Goal: Task Accomplishment & Management: Use online tool/utility

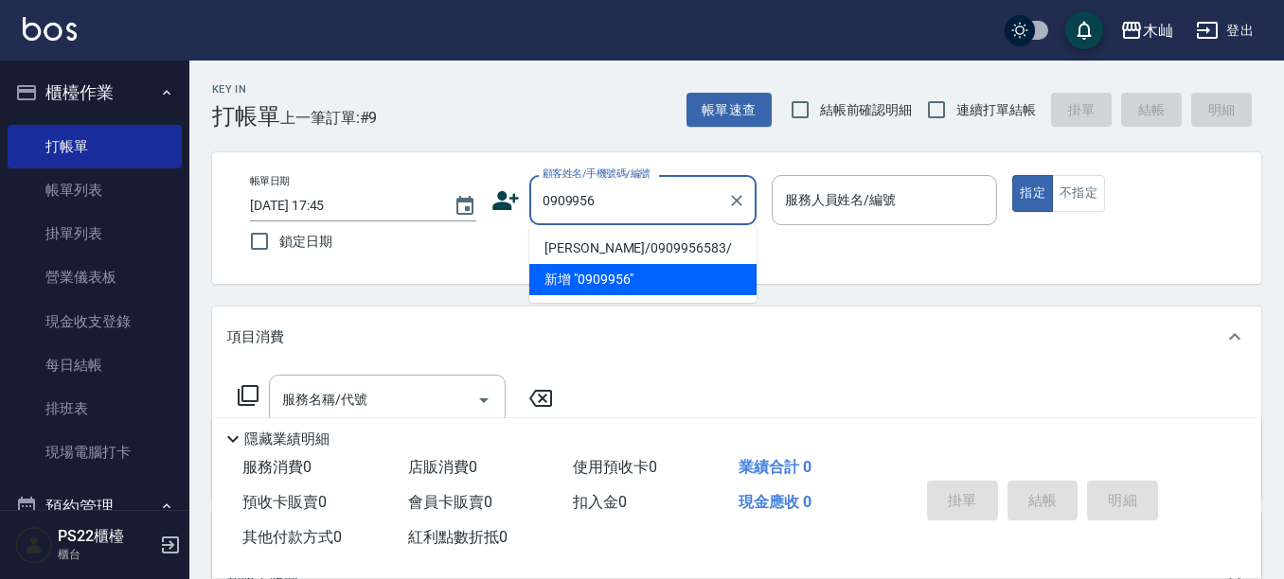
click at [590, 251] on li "[PERSON_NAME]/0909956583/" at bounding box center [642, 248] width 227 height 31
type input "[PERSON_NAME]/0909956583/"
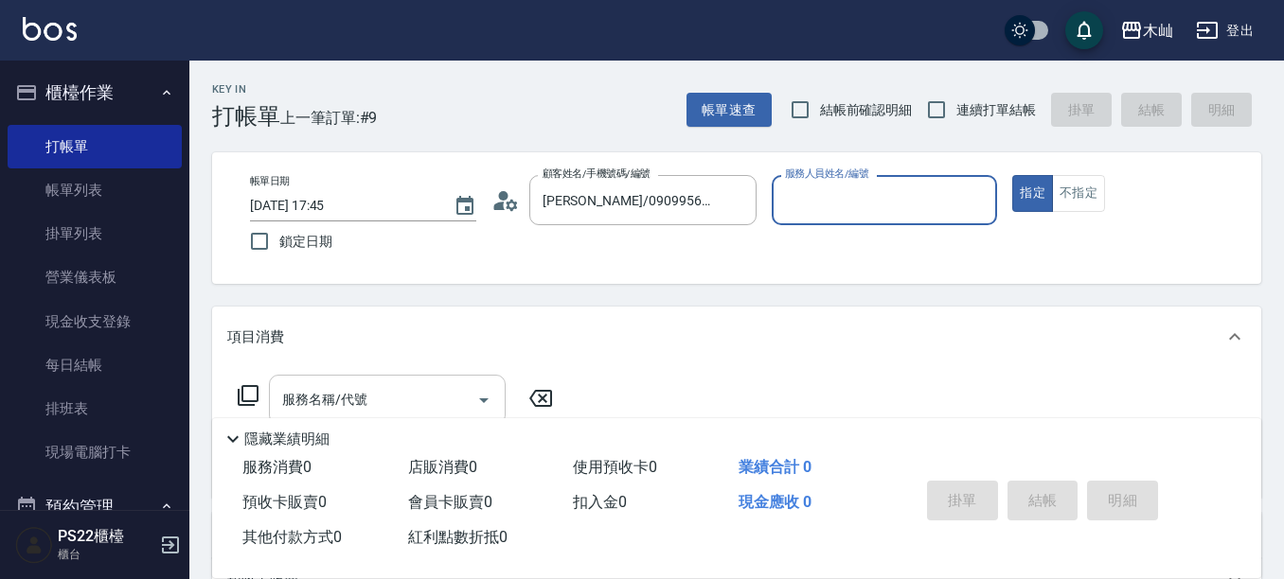
scroll to position [95, 0]
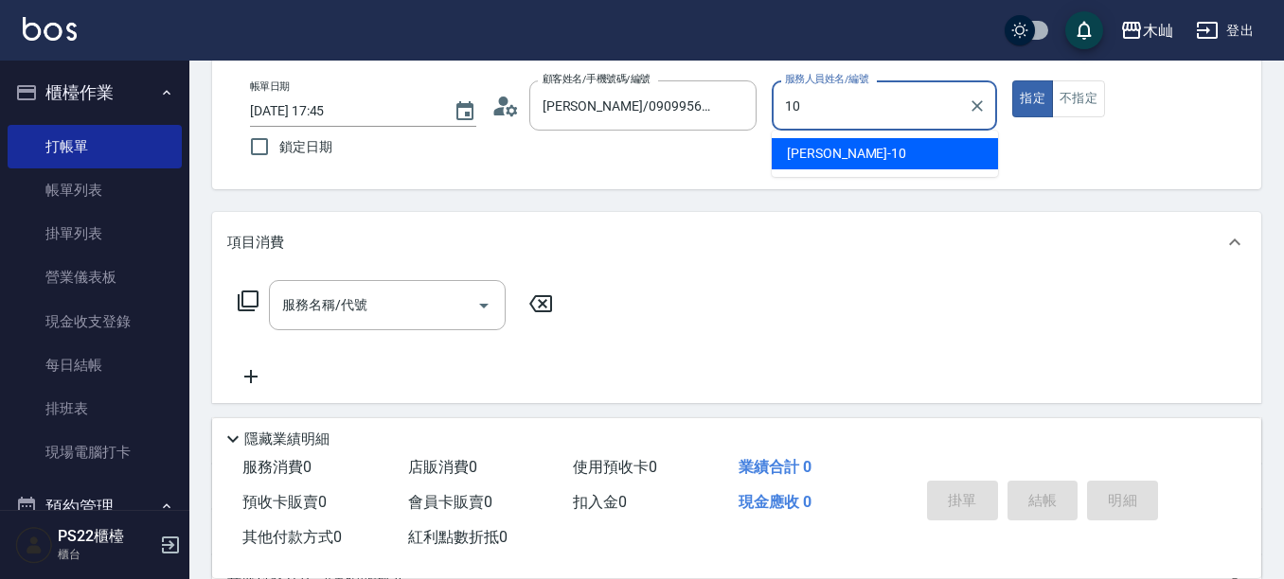
type input "小愛-10"
type button "true"
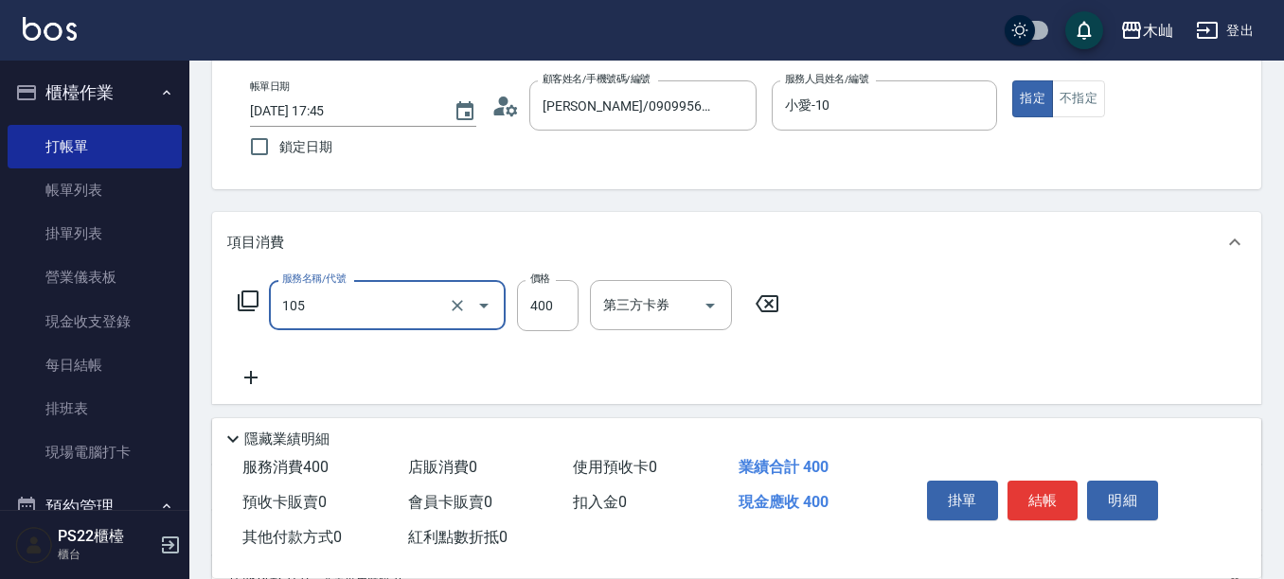
type input "A級單剪(105)"
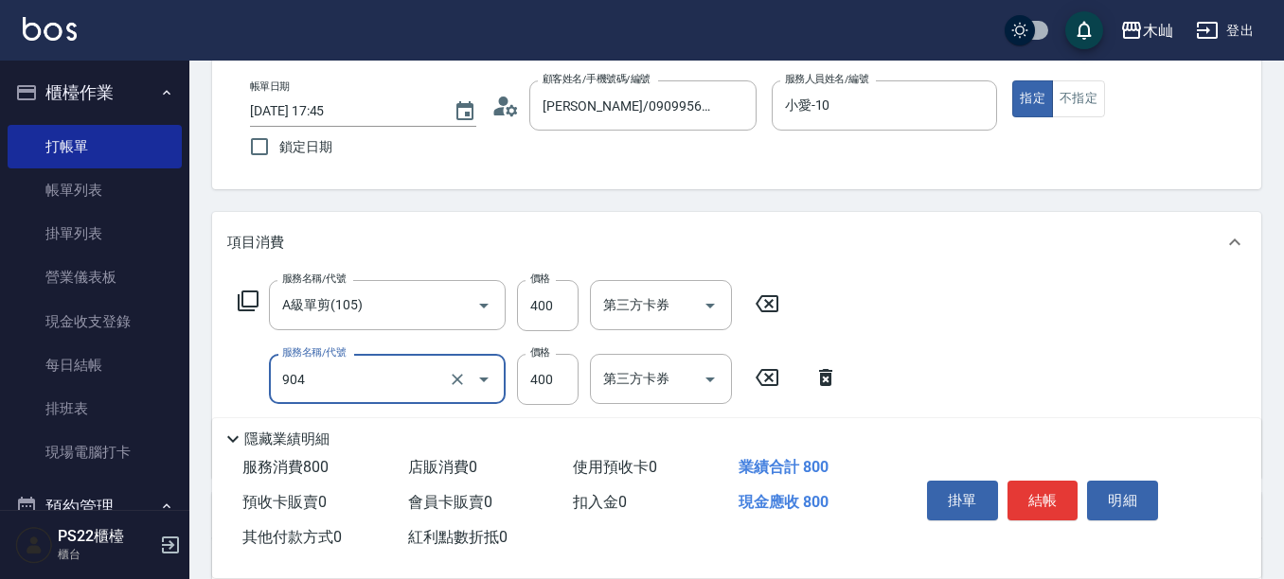
type input "精油洗+瞬護(904)"
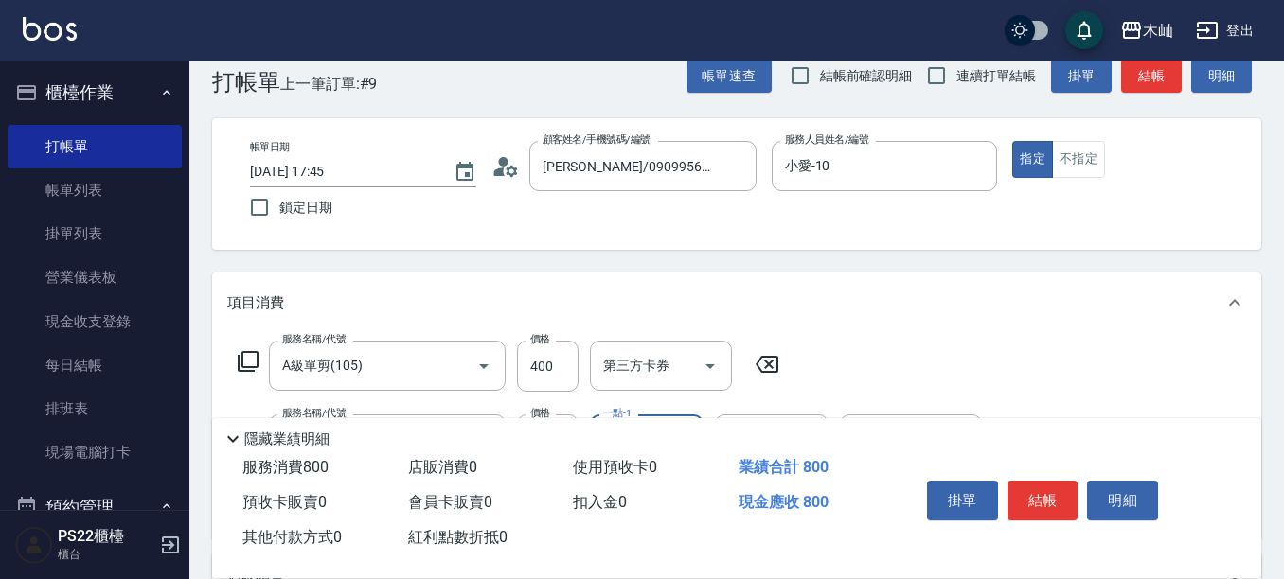
scroll to position [0, 0]
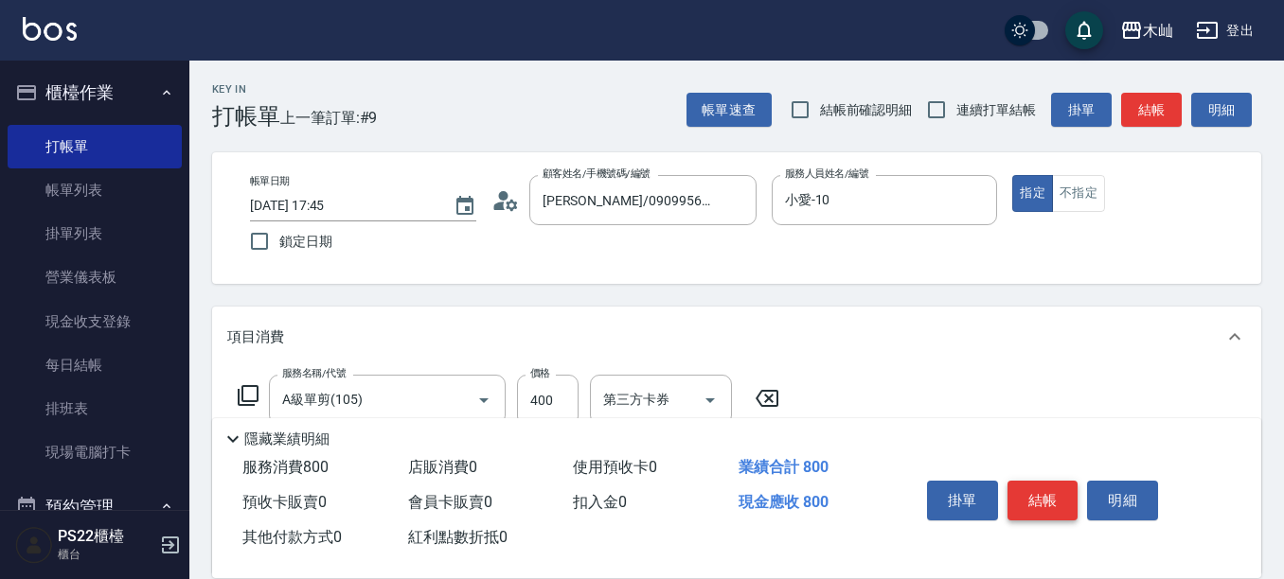
click at [1054, 493] on button "結帳" at bounding box center [1042, 501] width 71 height 40
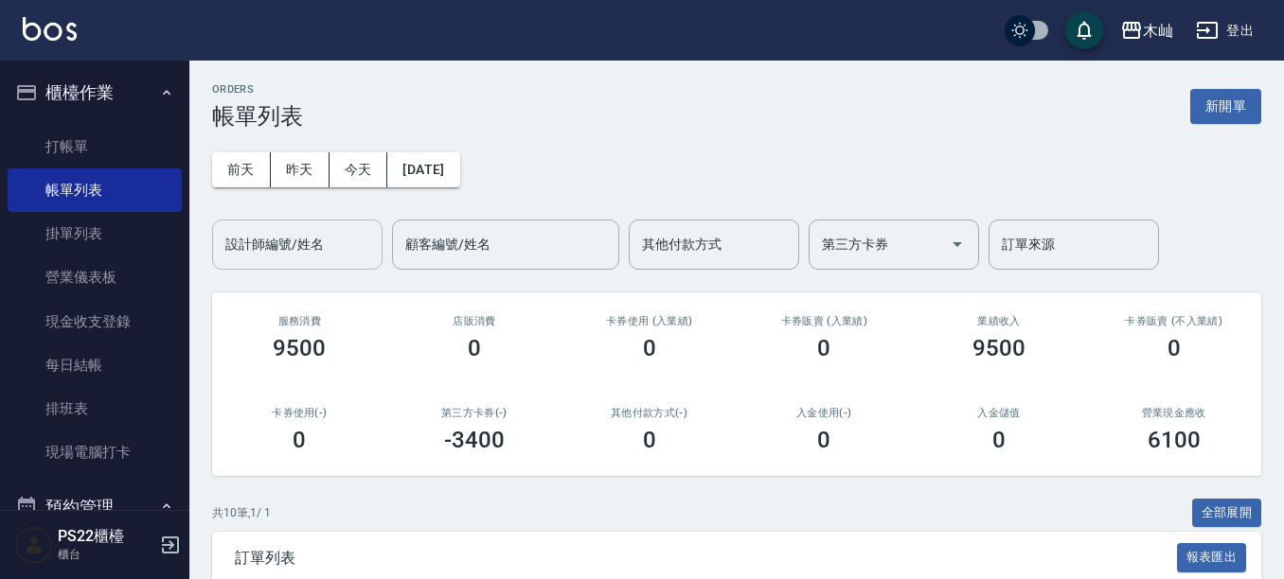
click at [247, 249] on input "設計師編號/姓名" at bounding box center [297, 244] width 153 height 33
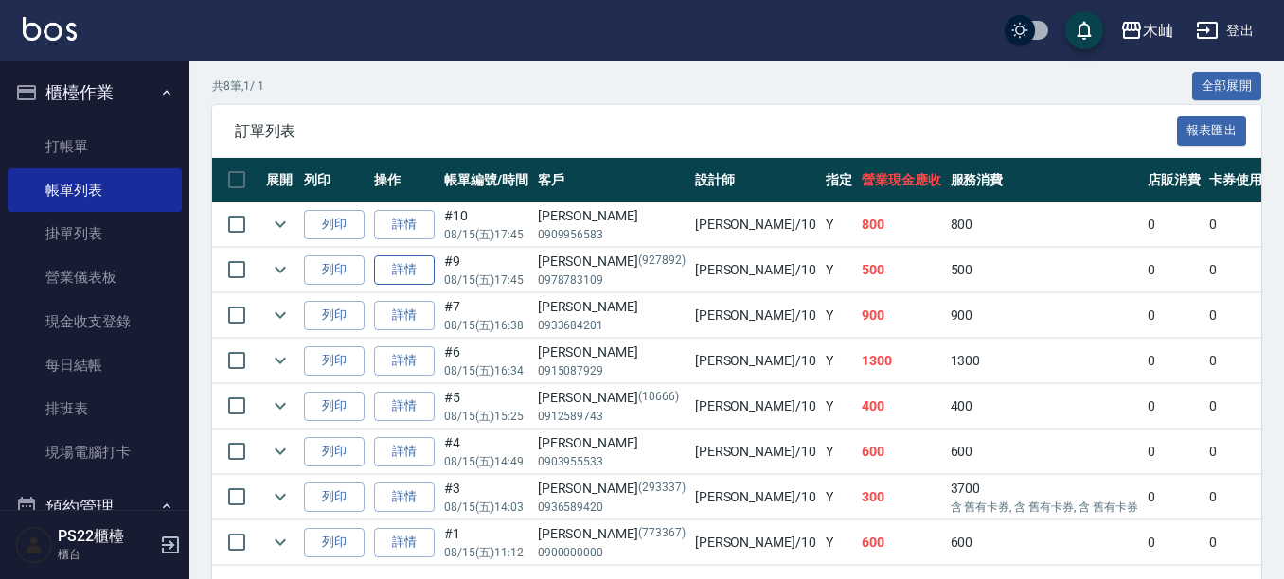
scroll to position [473, 0]
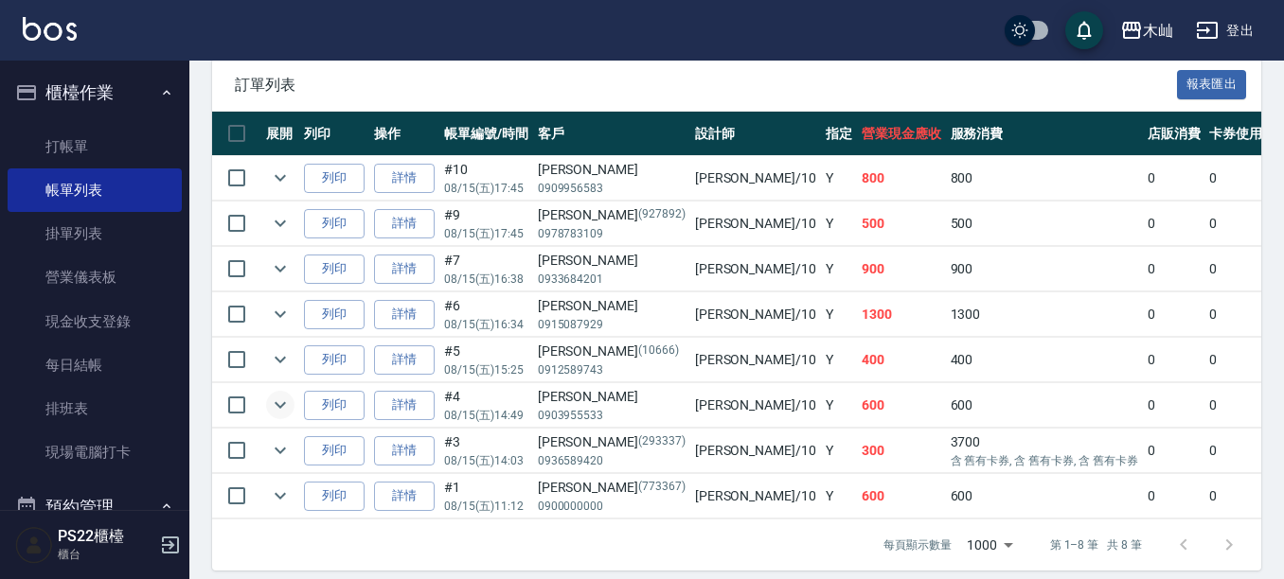
type input "小愛-10"
click at [291, 405] on icon "expand row" at bounding box center [280, 405] width 23 height 23
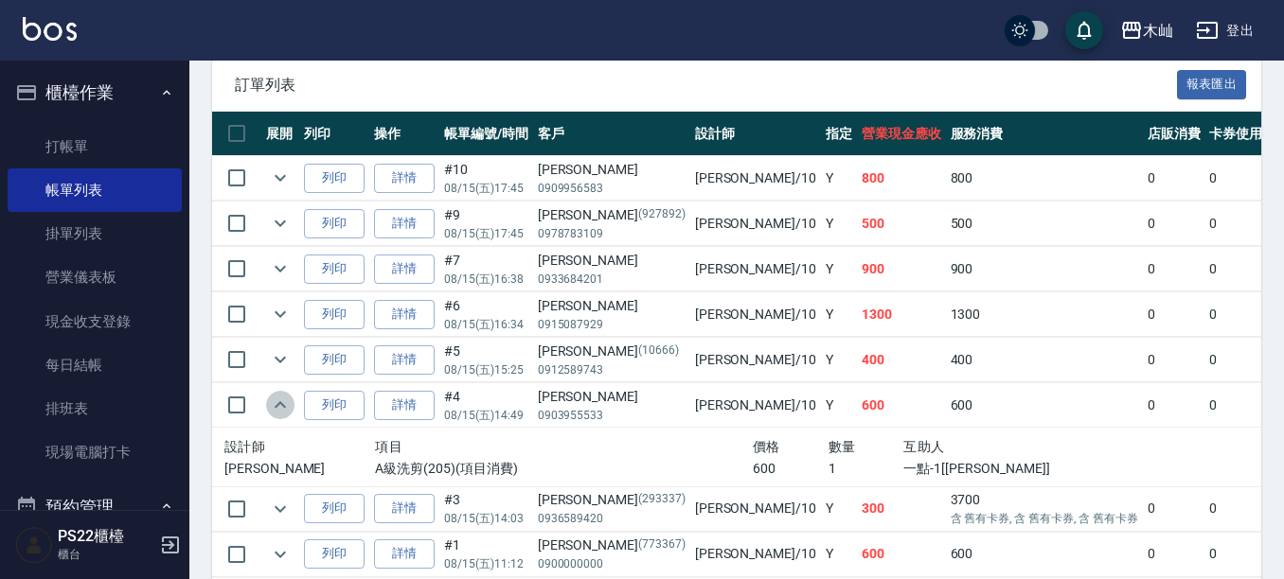
click at [291, 405] on icon "expand row" at bounding box center [280, 405] width 23 height 23
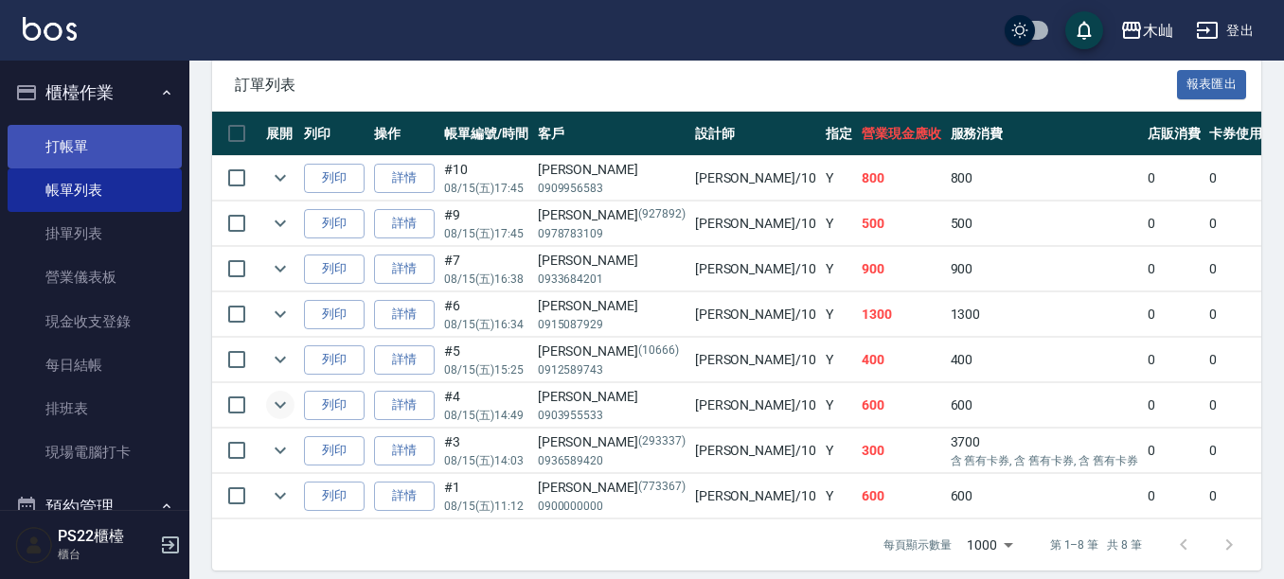
click at [46, 156] on link "打帳單" at bounding box center [95, 147] width 174 height 44
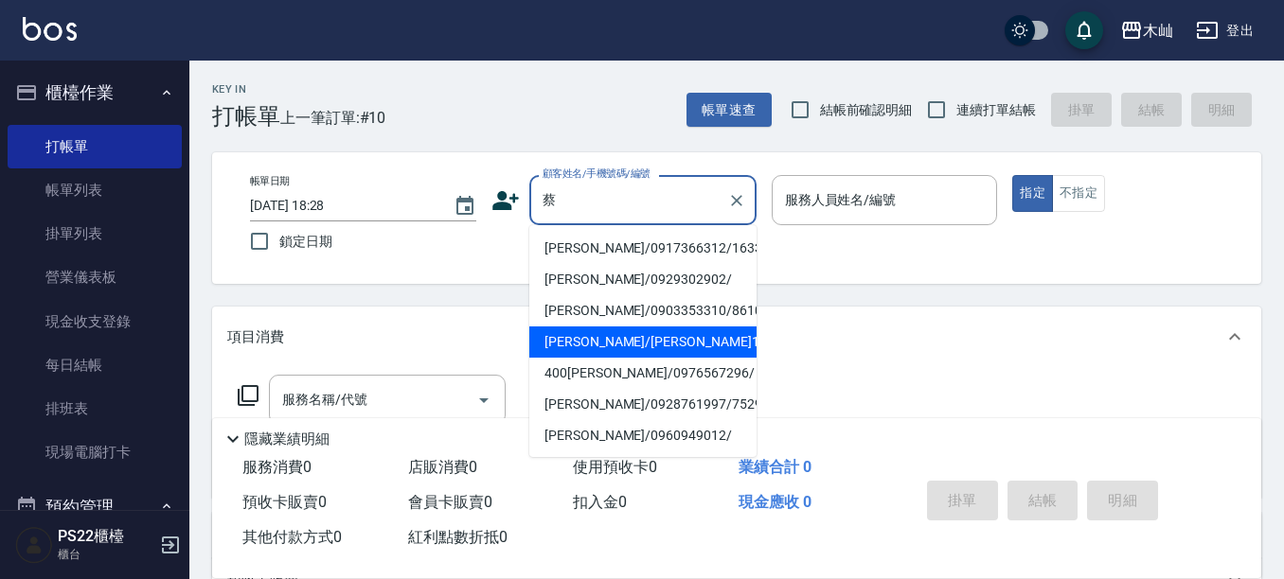
click at [725, 346] on li "[PERSON_NAME]/[PERSON_NAME]13013/13013" at bounding box center [642, 342] width 227 height 31
type input "[PERSON_NAME]/[PERSON_NAME]13013/13013"
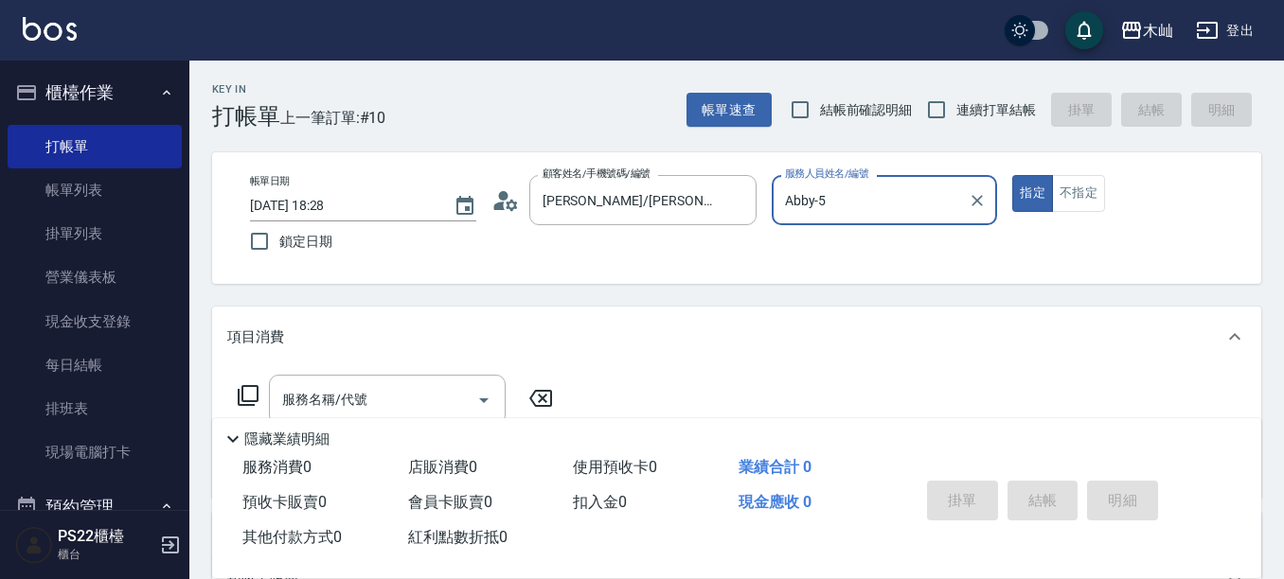
type input "Abby-5"
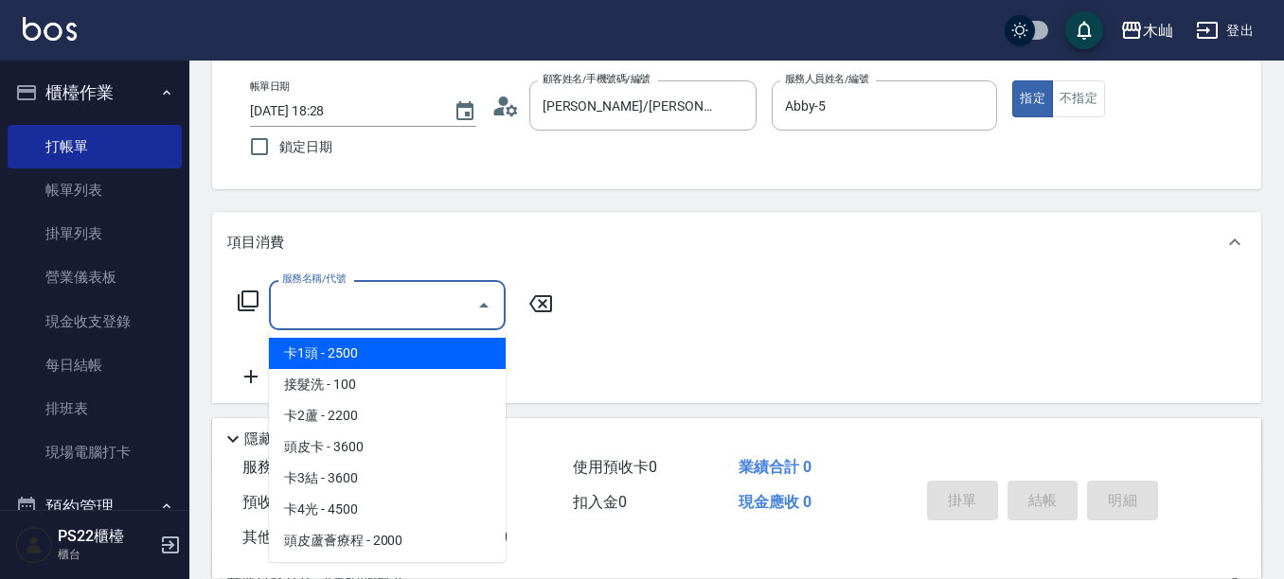
click at [400, 298] on input "服務名稱/代號" at bounding box center [372, 305] width 191 height 33
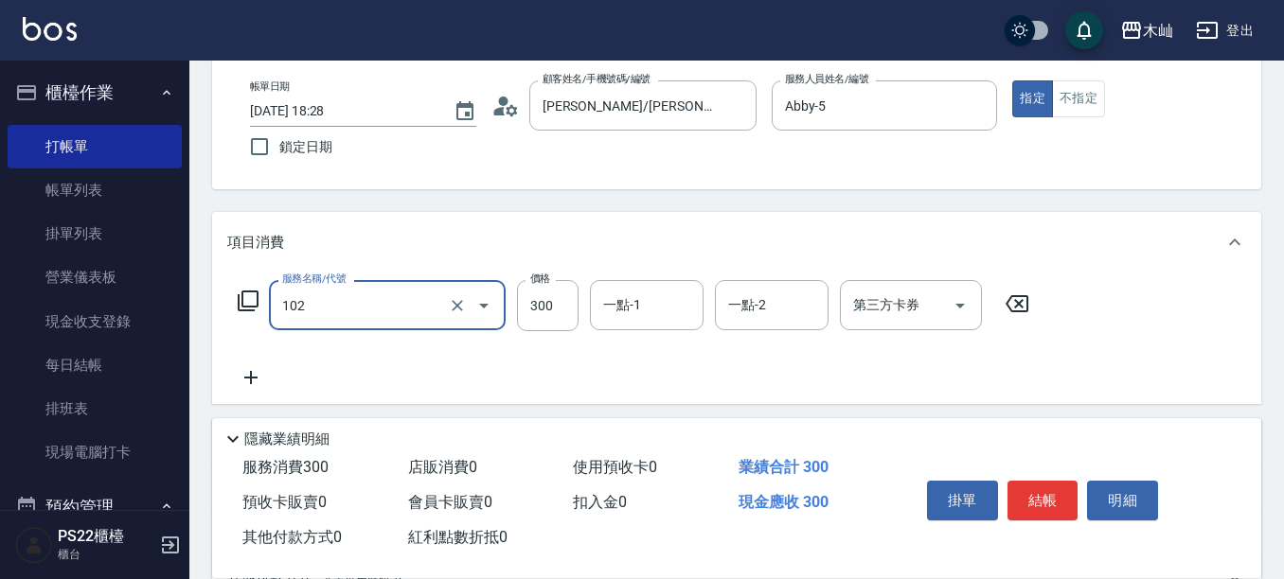
type input "精油洗髮(102)"
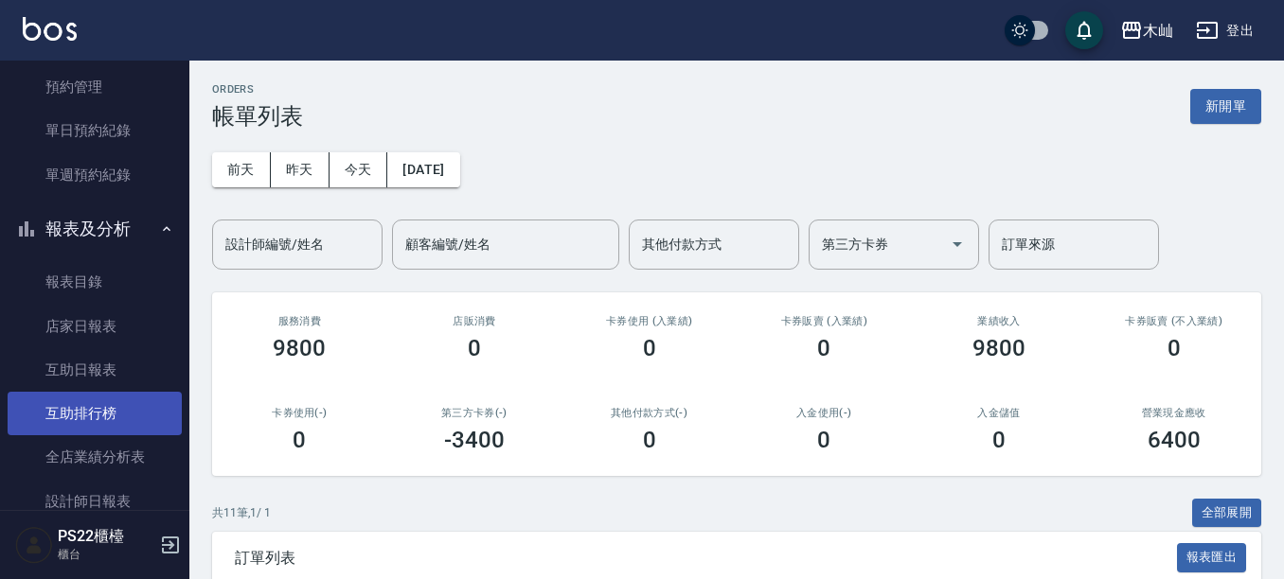
scroll to position [568, 0]
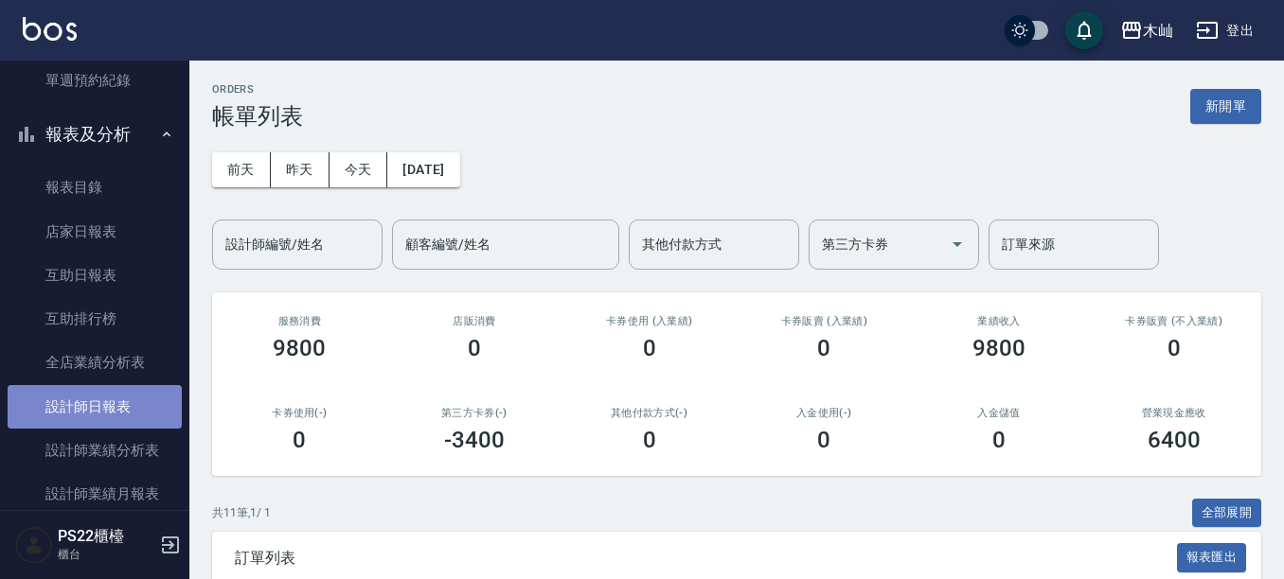
click at [95, 399] on link "設計師日報表" at bounding box center [95, 407] width 174 height 44
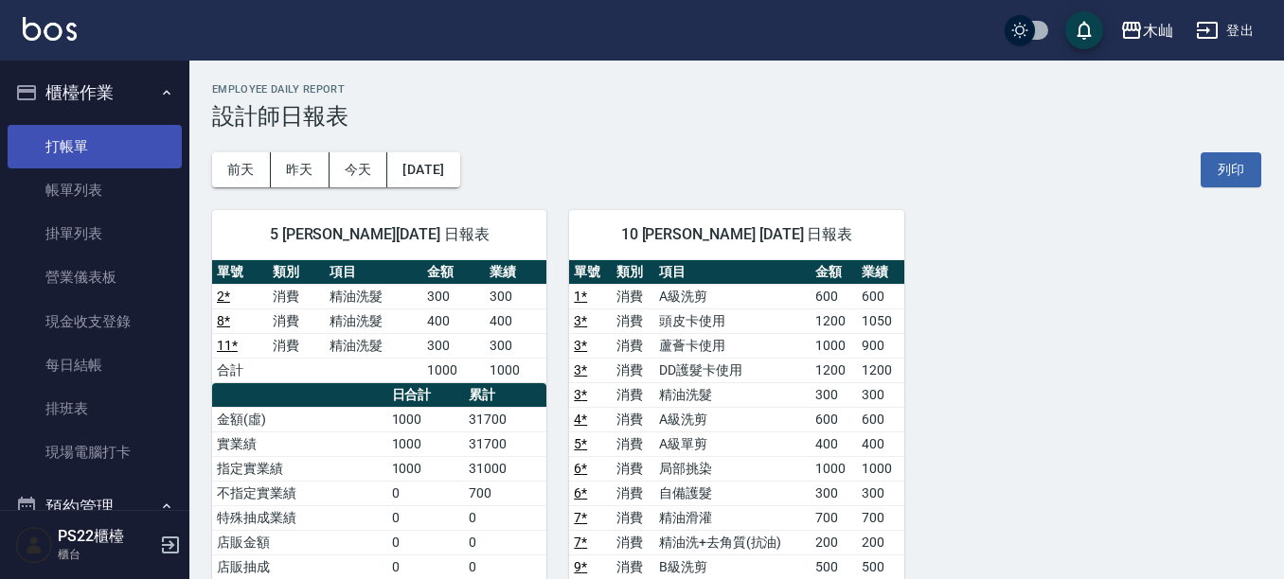
click at [79, 154] on link "打帳單" at bounding box center [95, 147] width 174 height 44
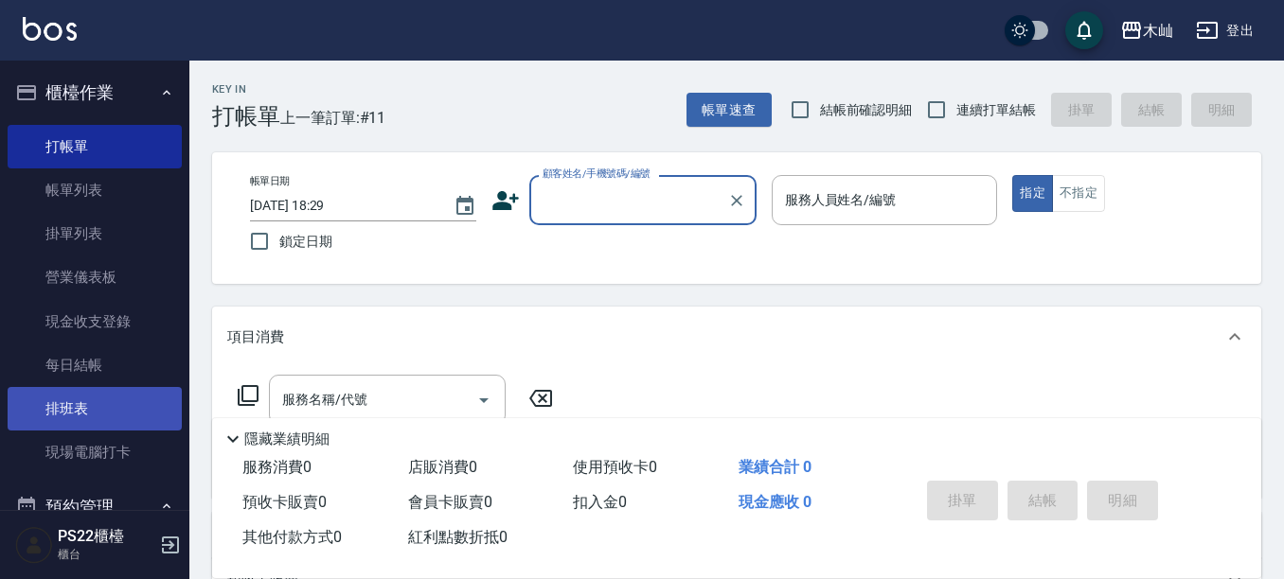
click at [63, 399] on link "排班表" at bounding box center [95, 409] width 174 height 44
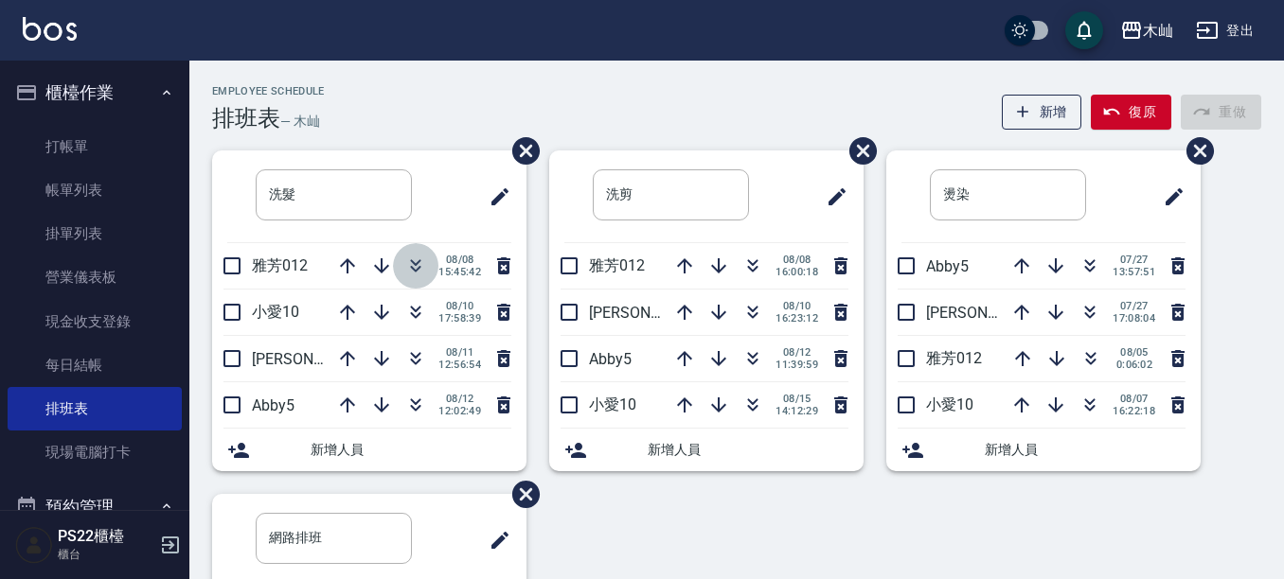
click at [404, 265] on icon "button" at bounding box center [415, 266] width 23 height 23
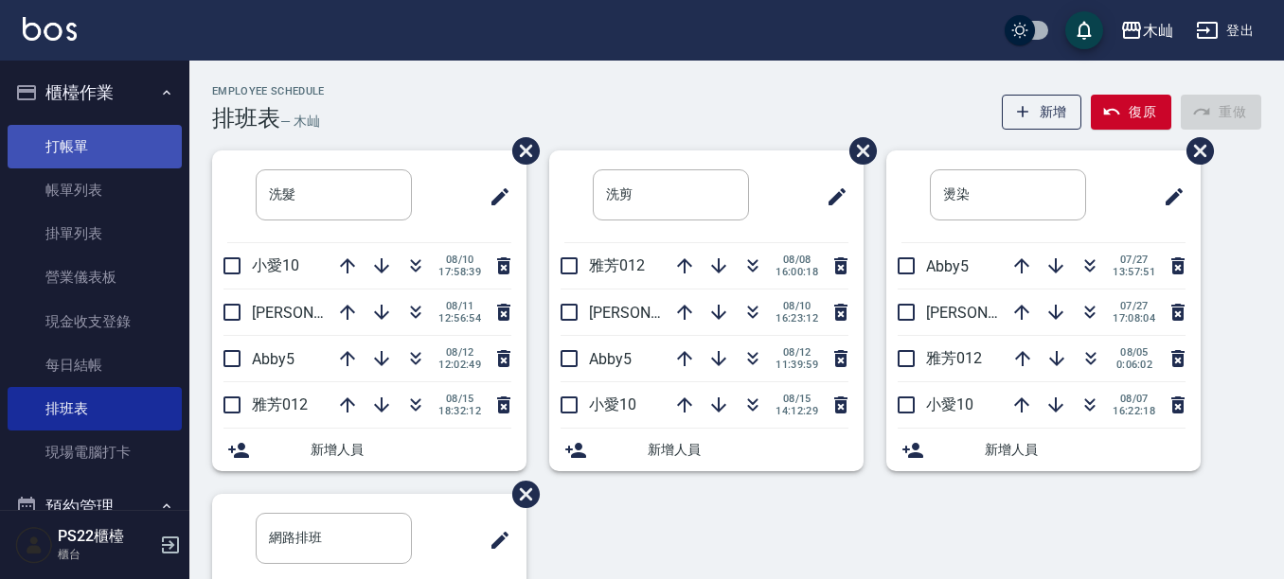
click at [65, 143] on link "打帳單" at bounding box center [95, 147] width 174 height 44
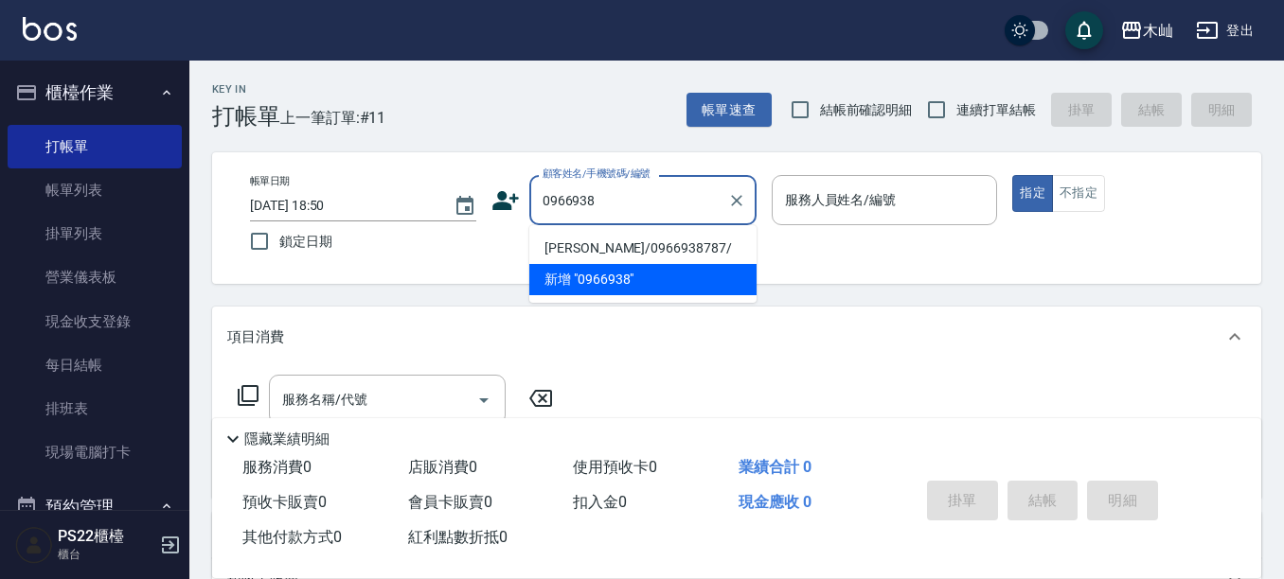
click at [655, 242] on li "[PERSON_NAME]/0966938787/" at bounding box center [642, 248] width 227 height 31
type input "[PERSON_NAME]/0966938787/"
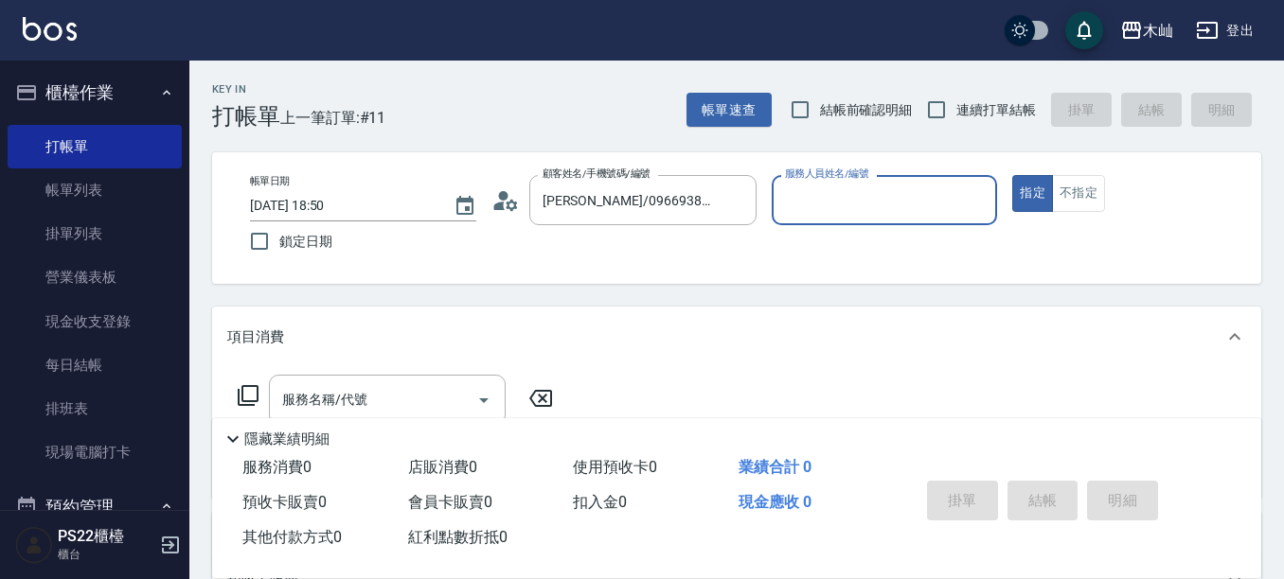
click at [836, 196] on input "服務人員姓名/編號" at bounding box center [884, 200] width 209 height 33
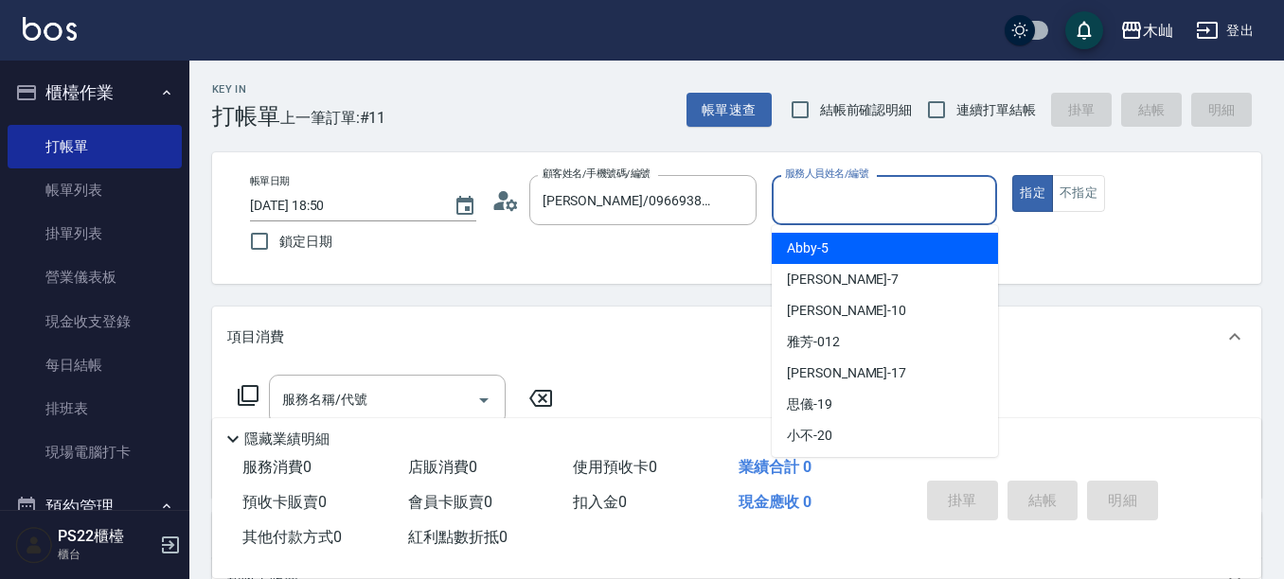
click at [810, 244] on span "Abby -5" at bounding box center [808, 249] width 42 height 20
type input "Abby-5"
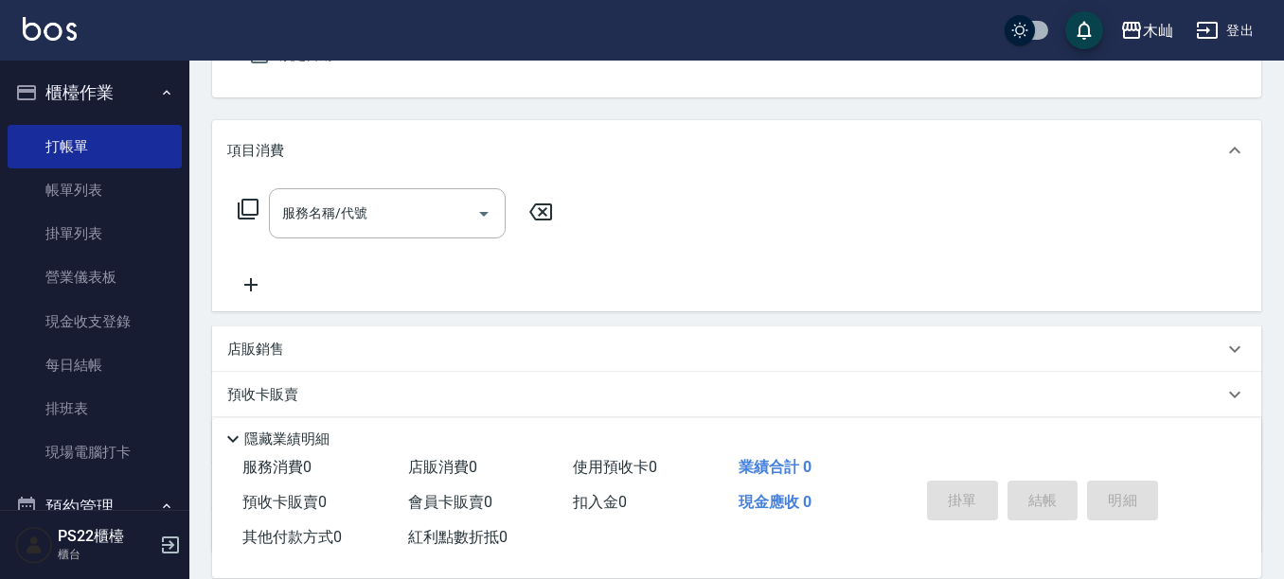
scroll to position [189, 0]
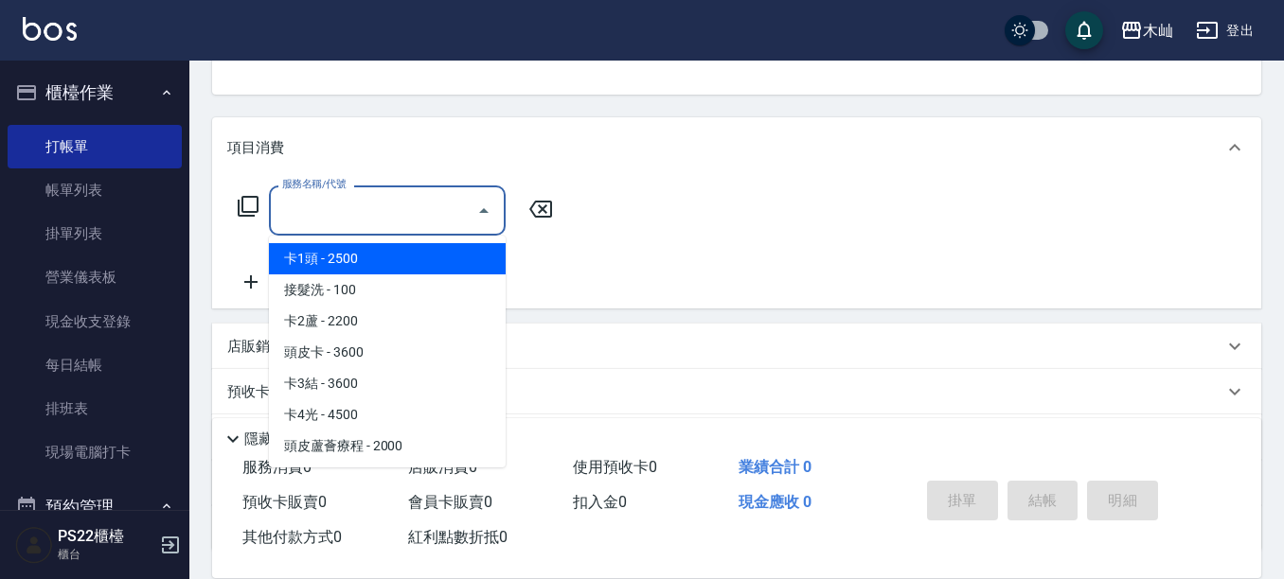
click at [426, 212] on input "服務名稱/代號" at bounding box center [372, 210] width 191 height 33
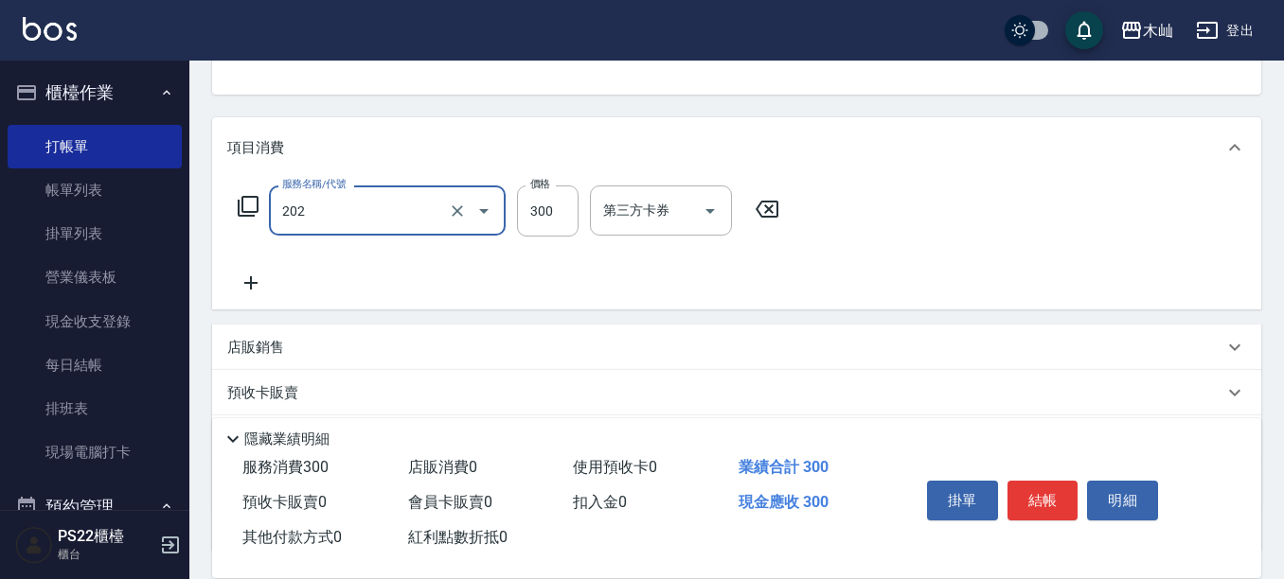
type input "單剪(202)"
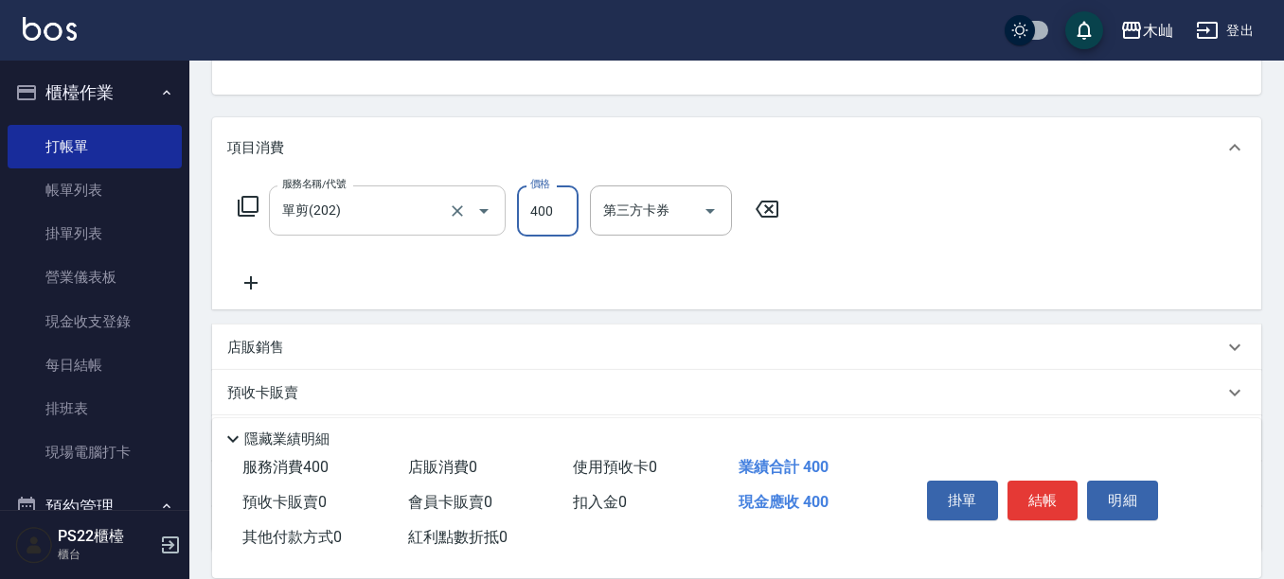
type input "400"
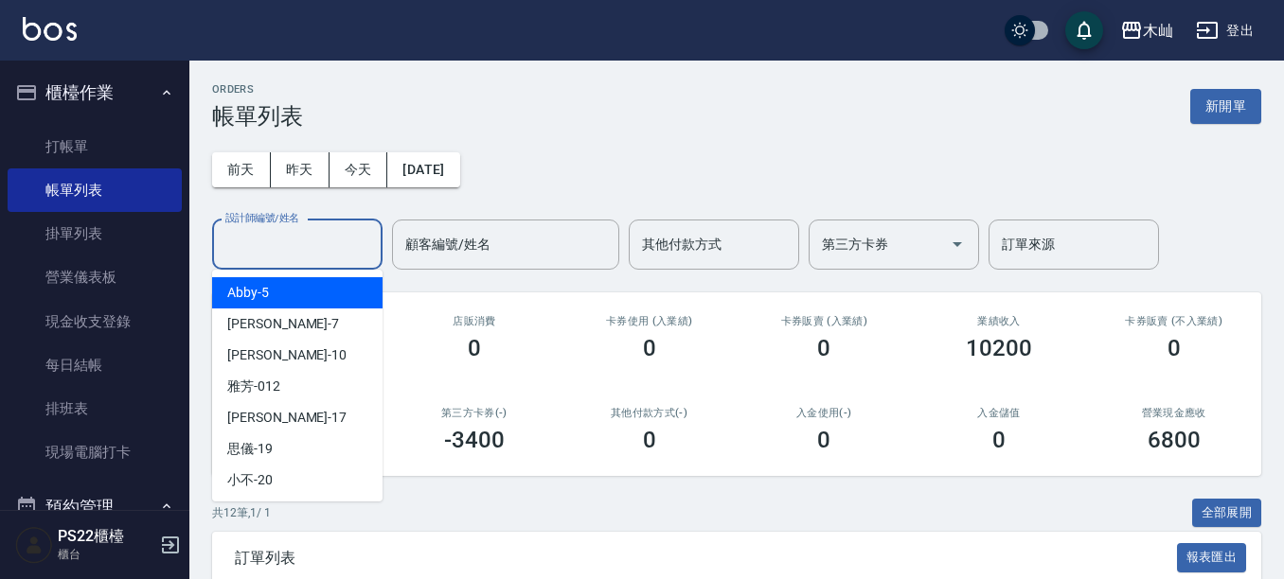
click at [284, 246] on input "設計師編號/姓名" at bounding box center [297, 244] width 153 height 33
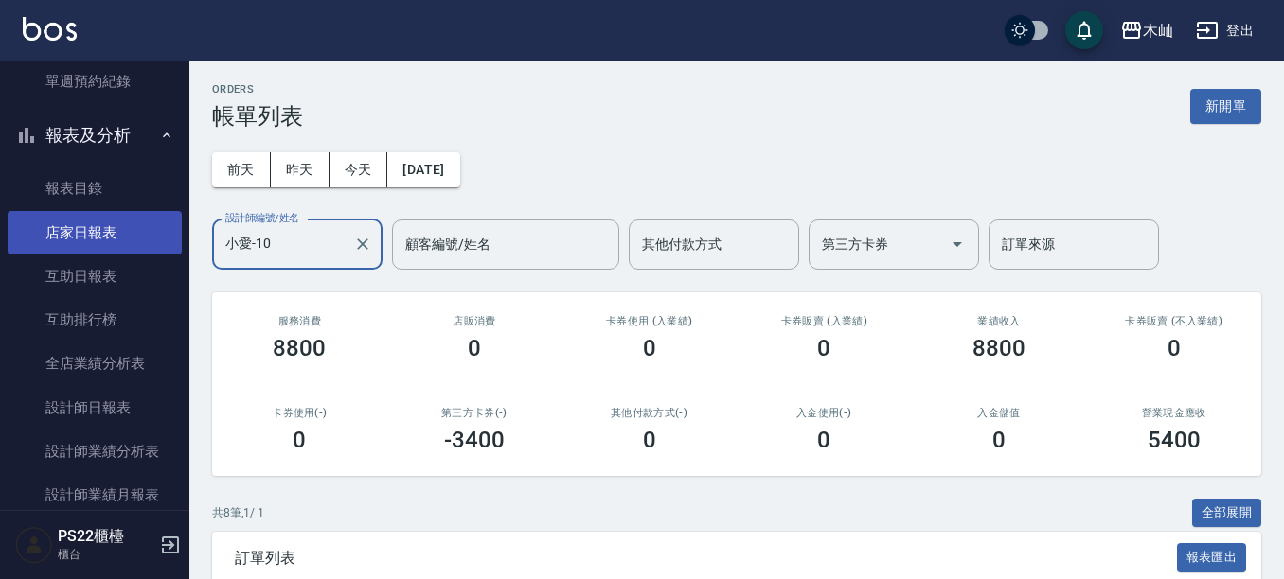
scroll to position [568, 0]
type input "小愛-10"
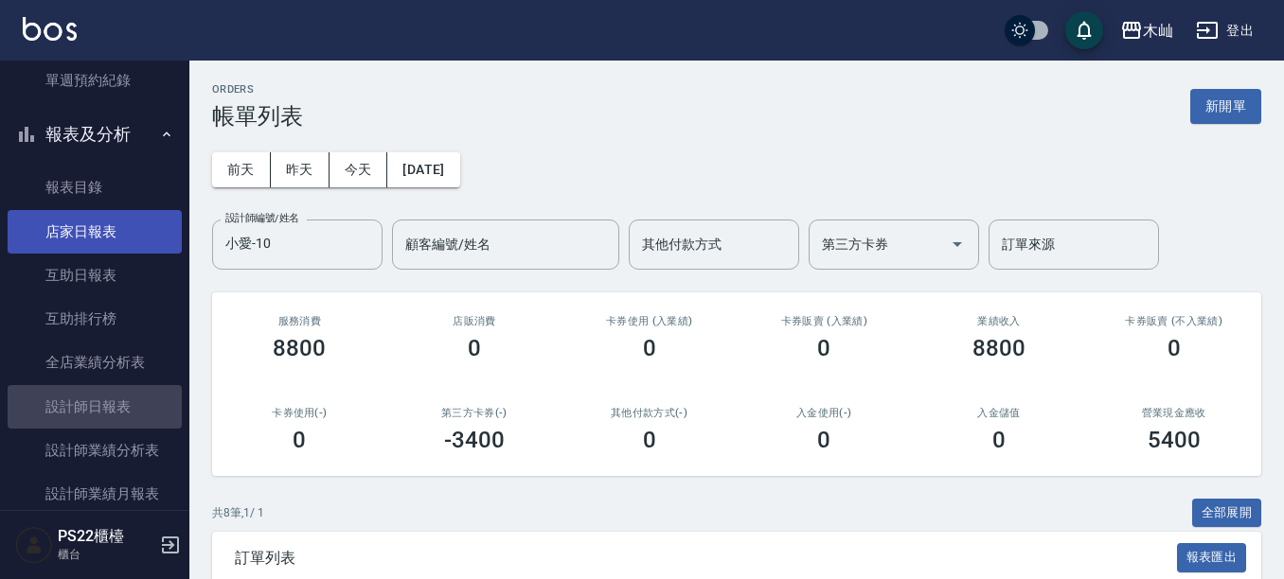
click at [97, 403] on link "設計師日報表" at bounding box center [95, 407] width 174 height 44
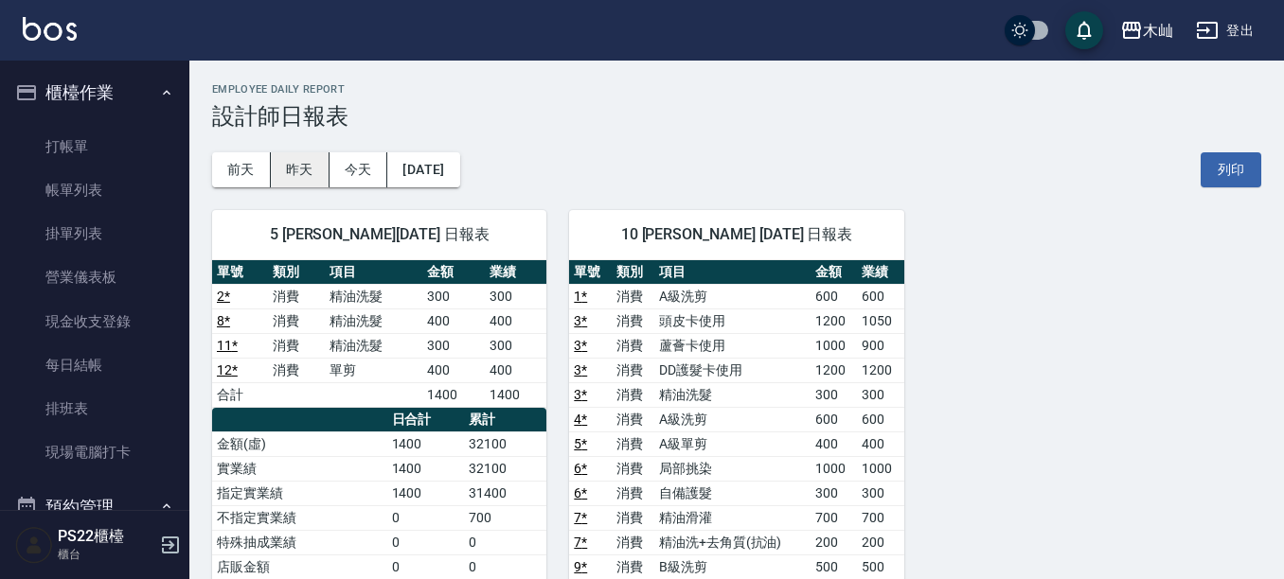
click at [281, 180] on button "昨天" at bounding box center [300, 169] width 59 height 35
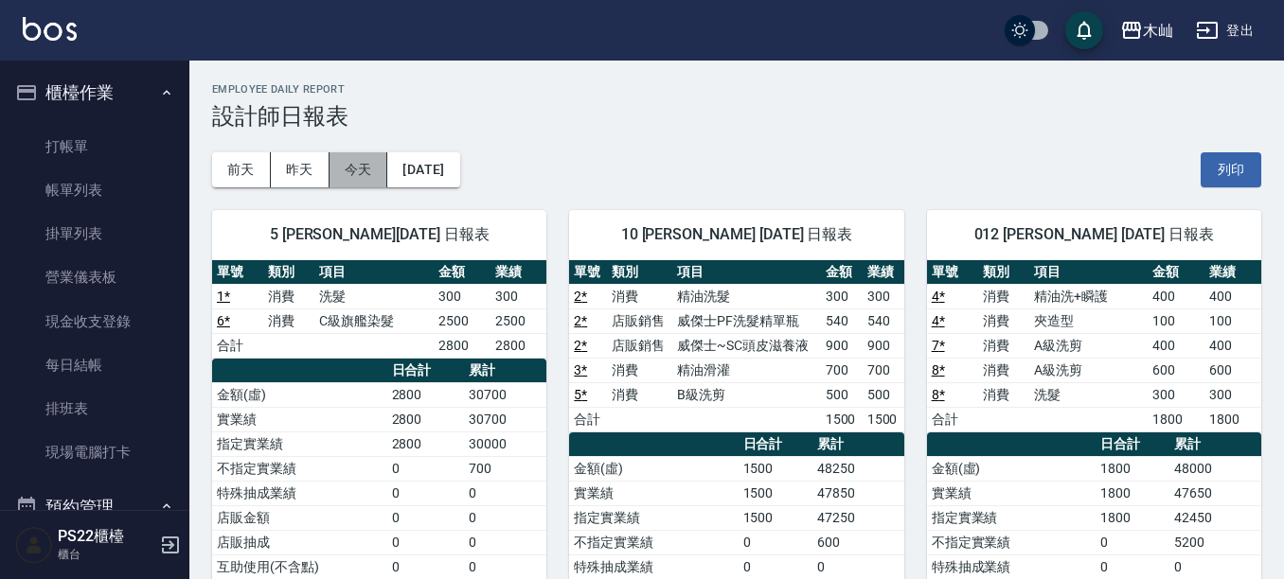
click at [365, 179] on button "今天" at bounding box center [358, 169] width 59 height 35
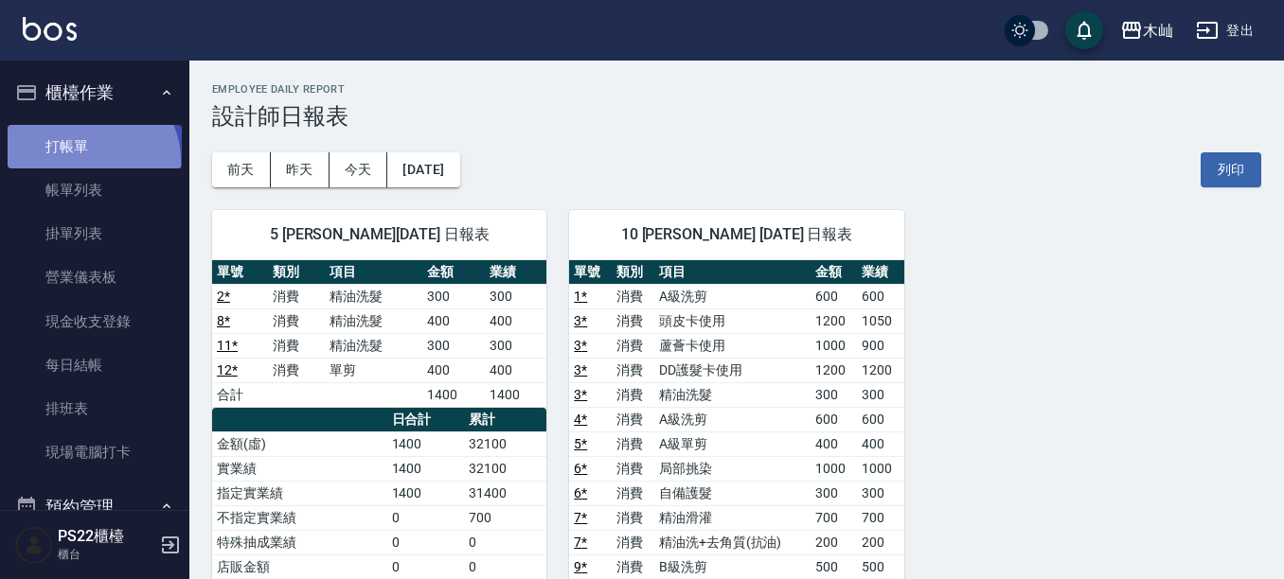
click at [86, 161] on link "打帳單" at bounding box center [95, 147] width 174 height 44
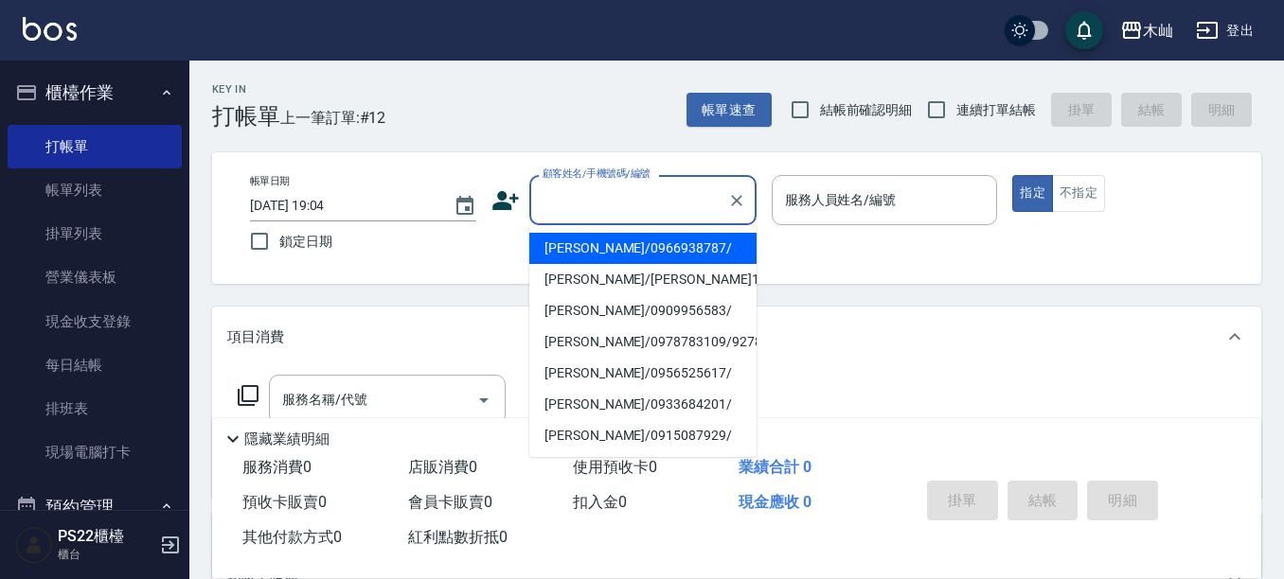
click at [573, 205] on input "顧客姓名/手機號碼/編號" at bounding box center [629, 200] width 182 height 33
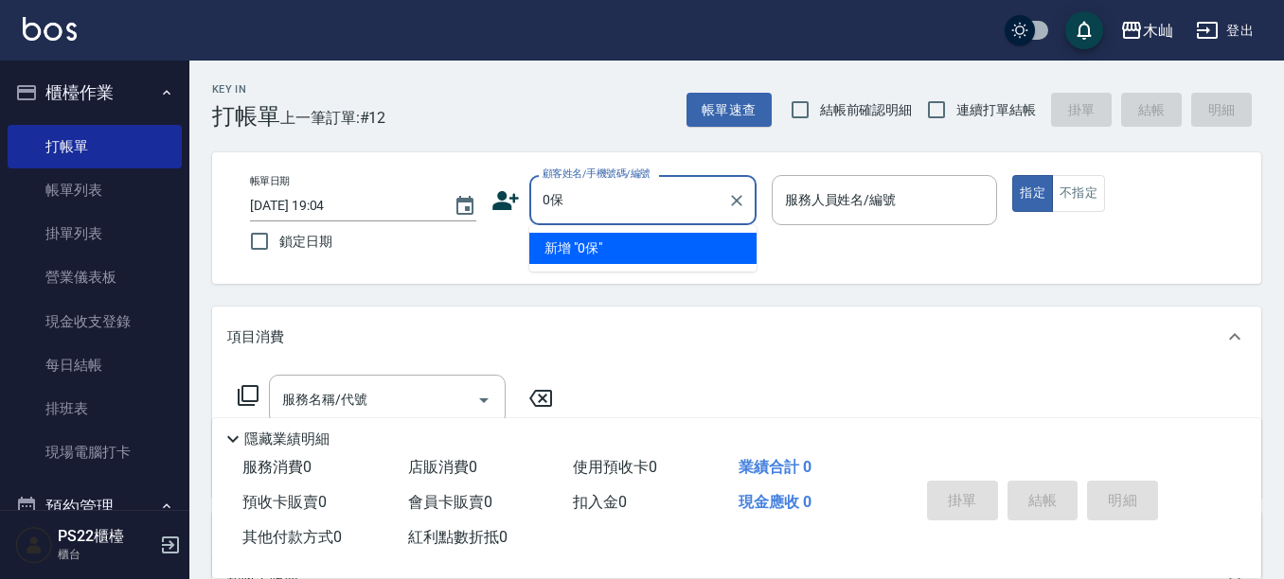
type input "0"
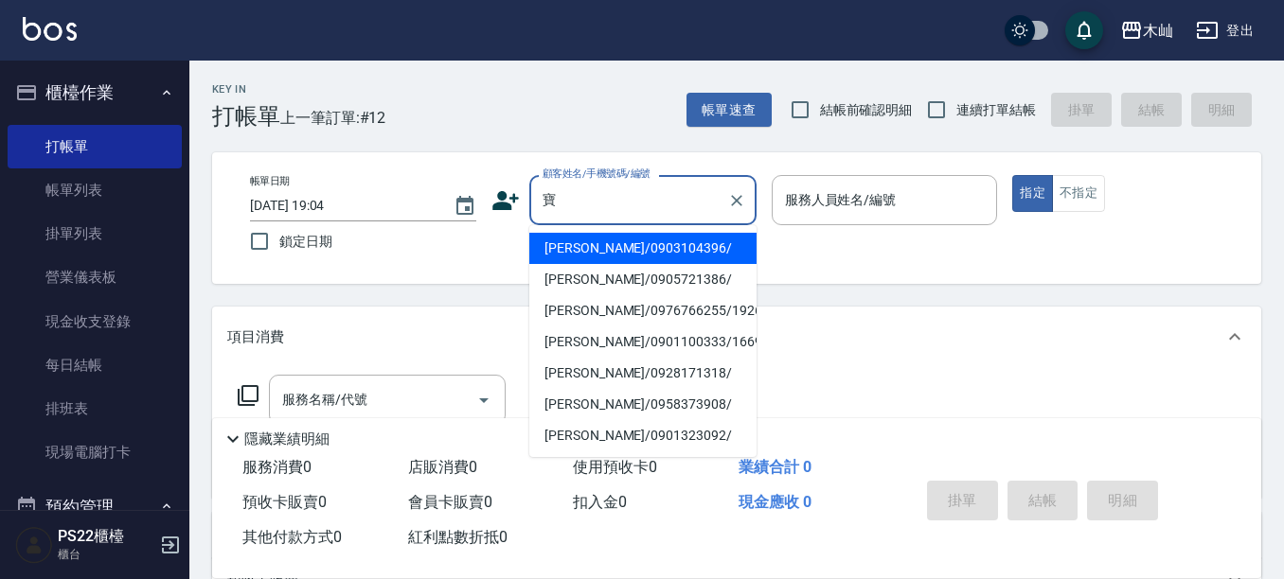
click at [638, 242] on li "[PERSON_NAME]/0903104396/" at bounding box center [642, 248] width 227 height 31
type input "[PERSON_NAME]/0903104396/"
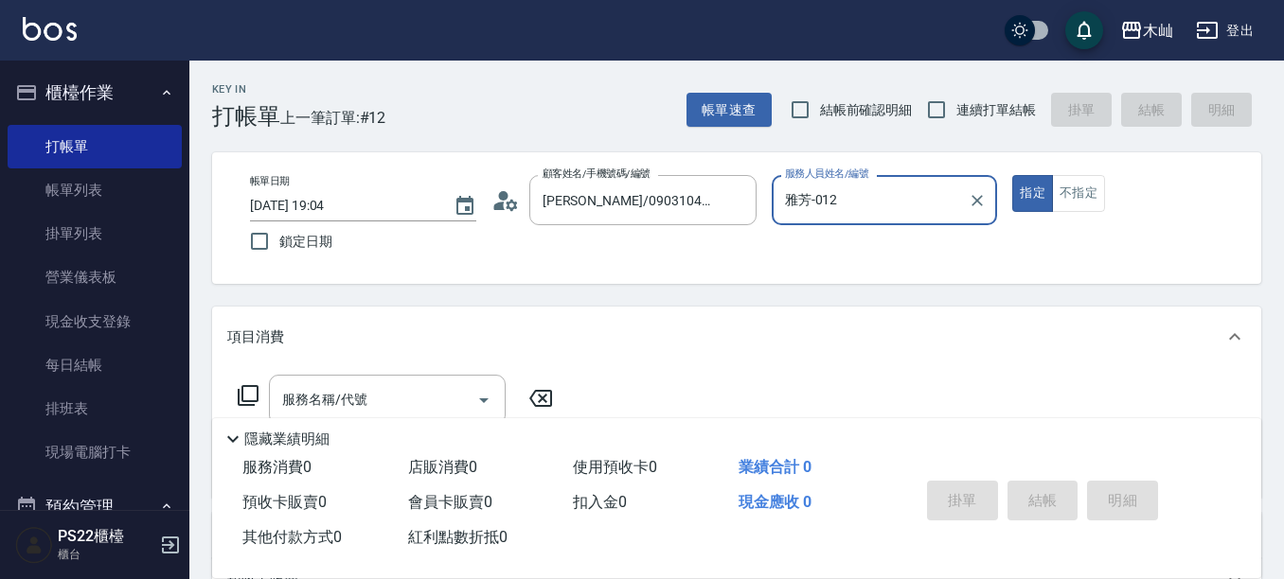
click at [850, 190] on input "雅芳-012" at bounding box center [870, 200] width 181 height 33
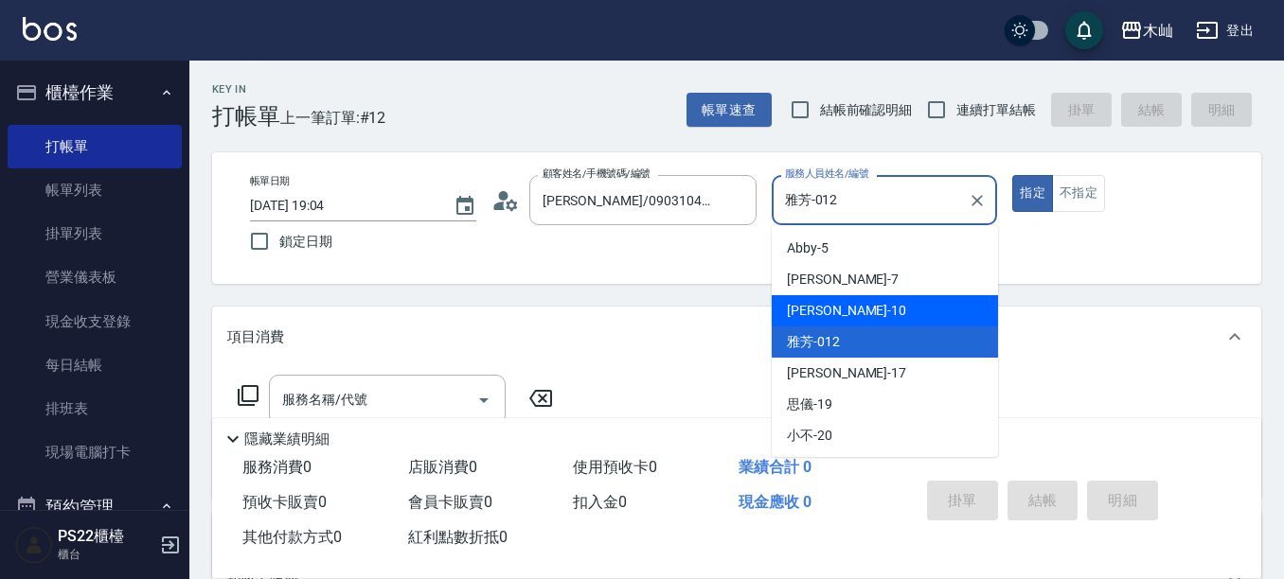
click at [832, 307] on div "小愛 -10" at bounding box center [884, 310] width 226 height 31
type input "小愛-10"
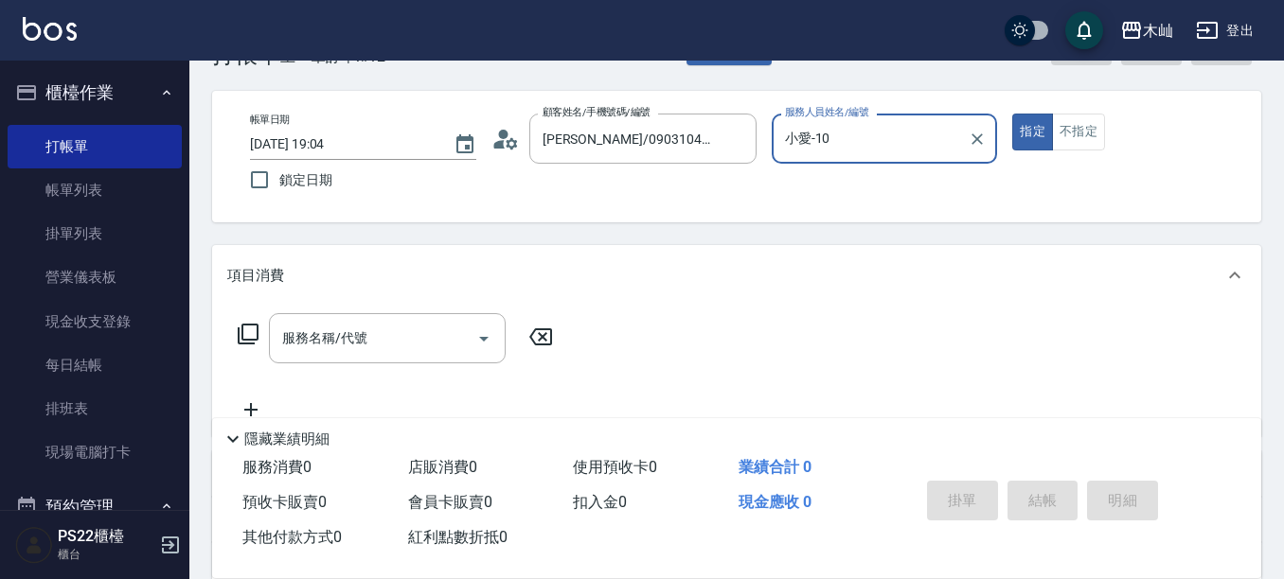
scroll to position [95, 0]
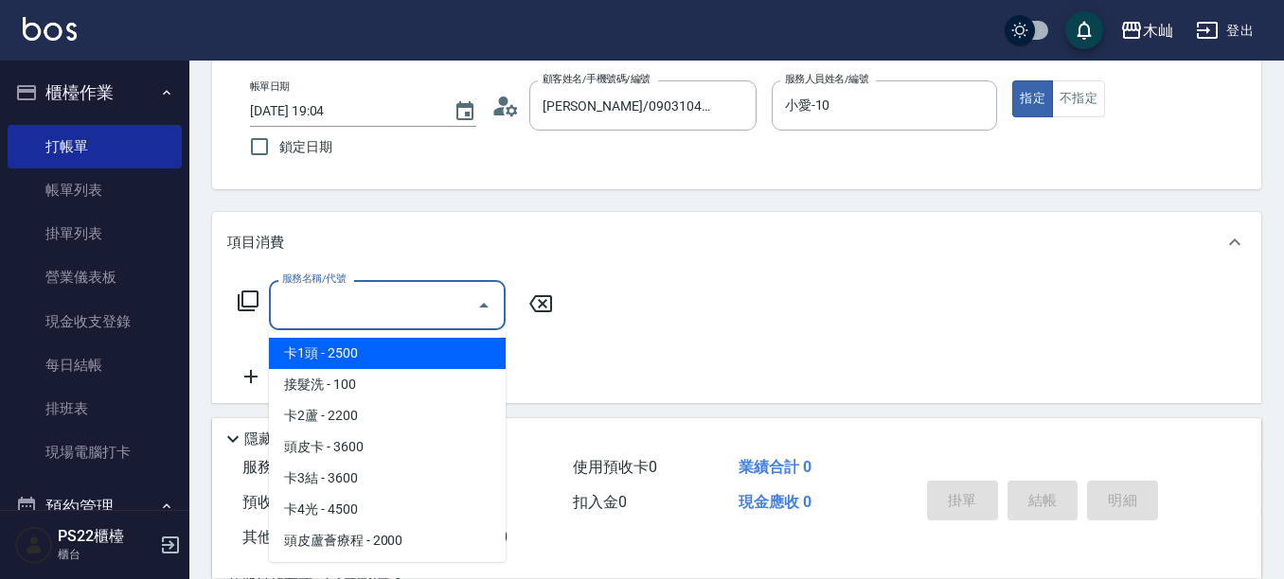
click at [385, 311] on input "服務名稱/代號" at bounding box center [372, 305] width 191 height 33
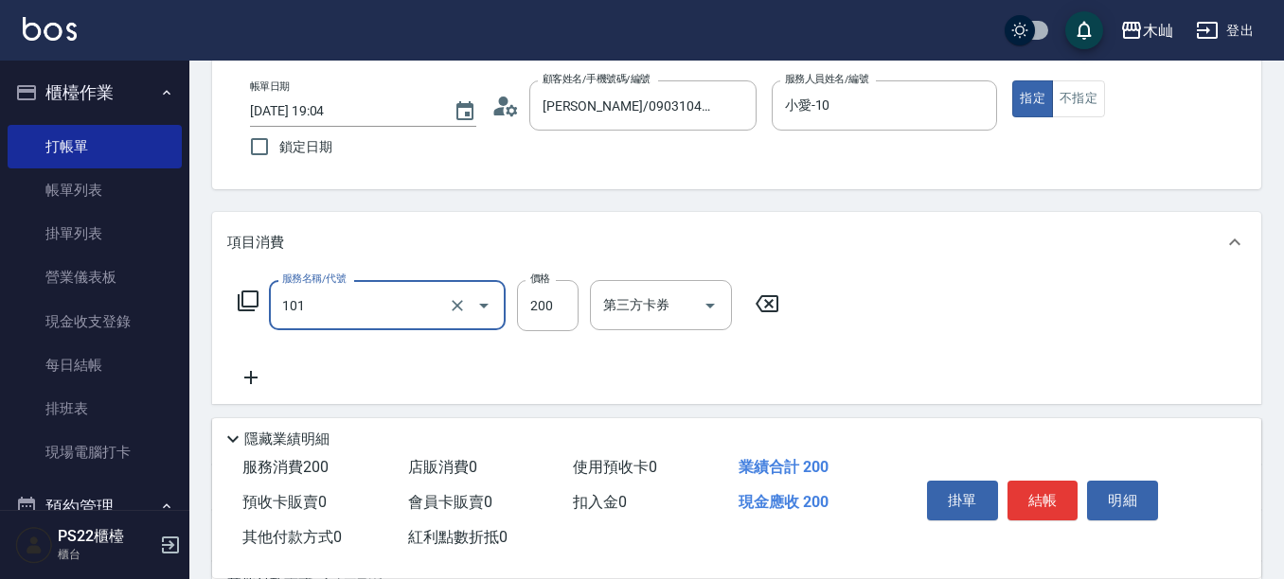
type input "洗髮(101)"
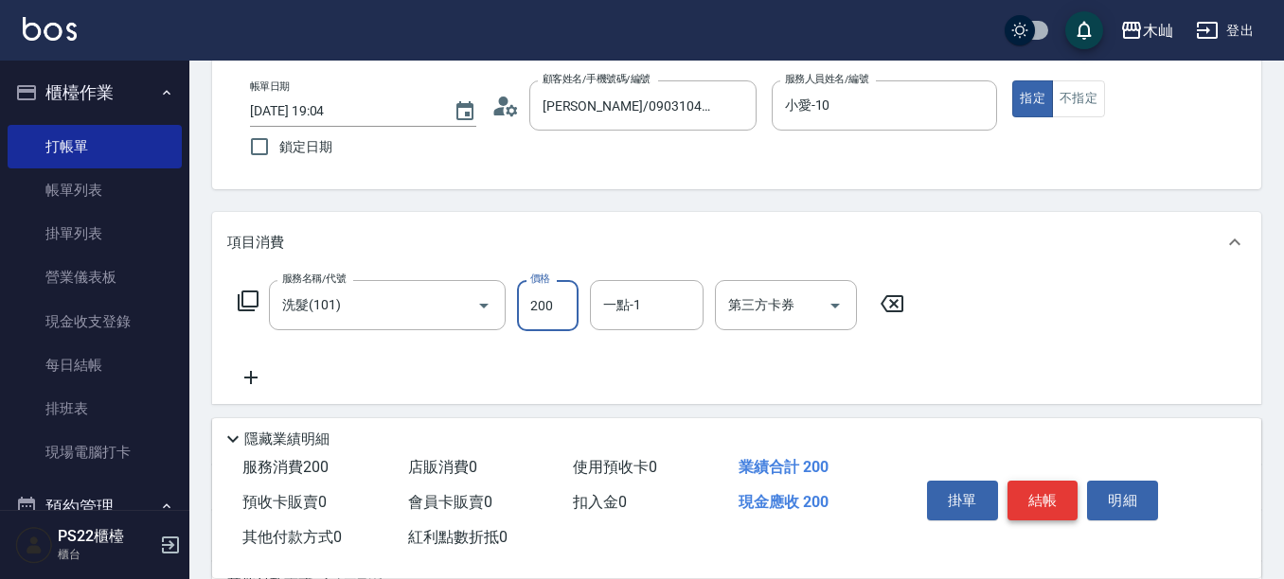
click at [1061, 505] on button "結帳" at bounding box center [1042, 501] width 71 height 40
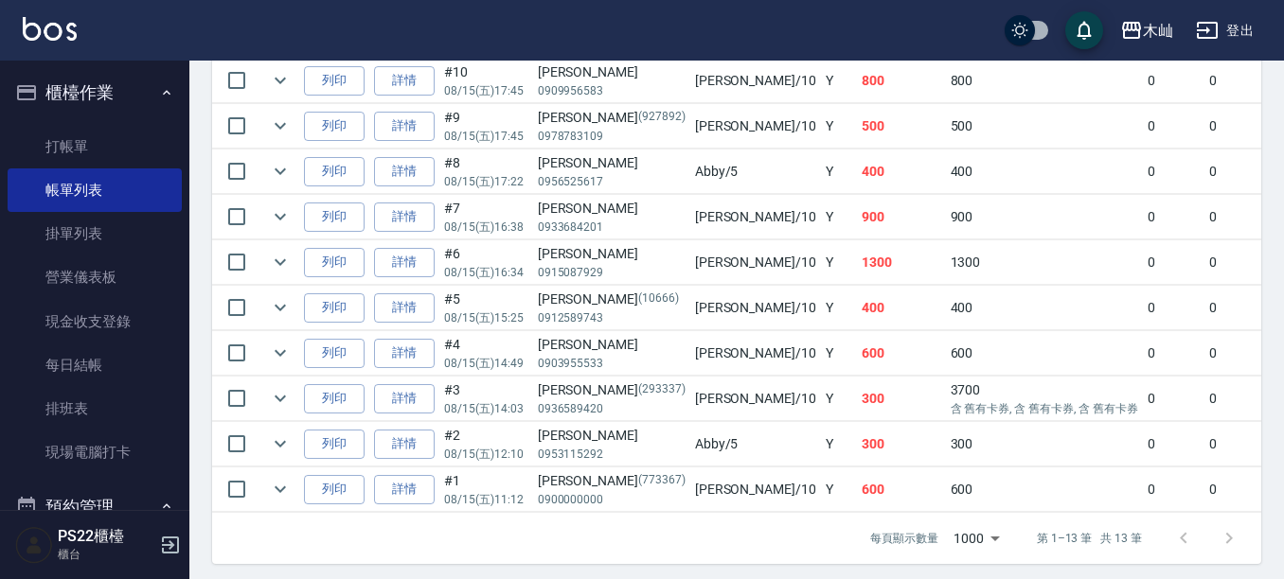
scroll to position [731, 0]
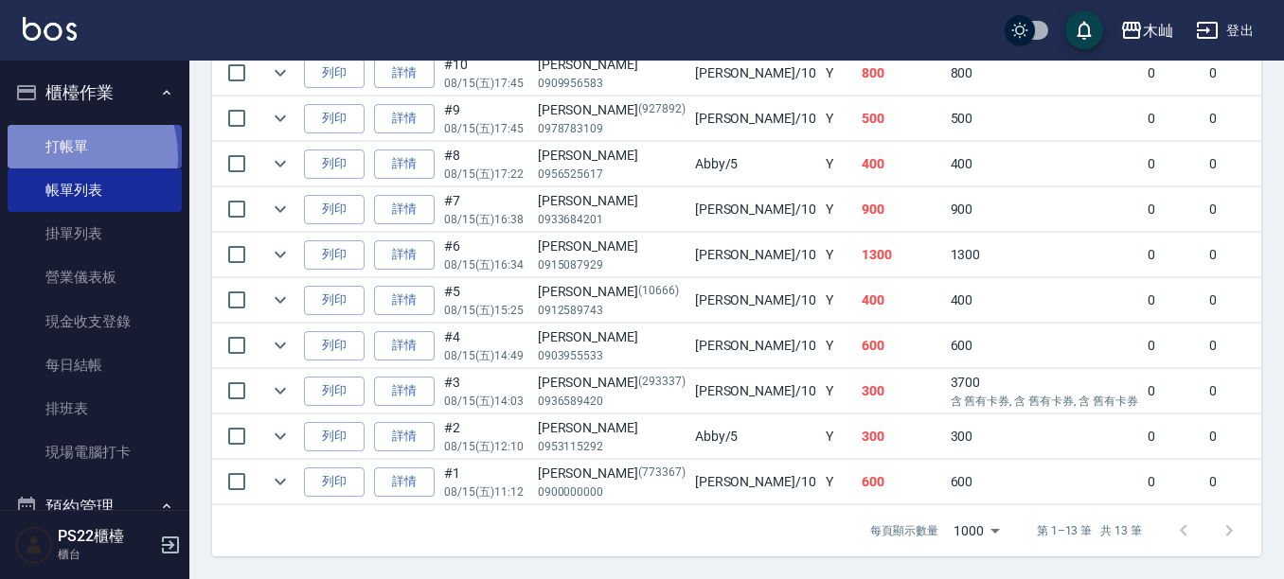
click at [57, 156] on link "打帳單" at bounding box center [95, 147] width 174 height 44
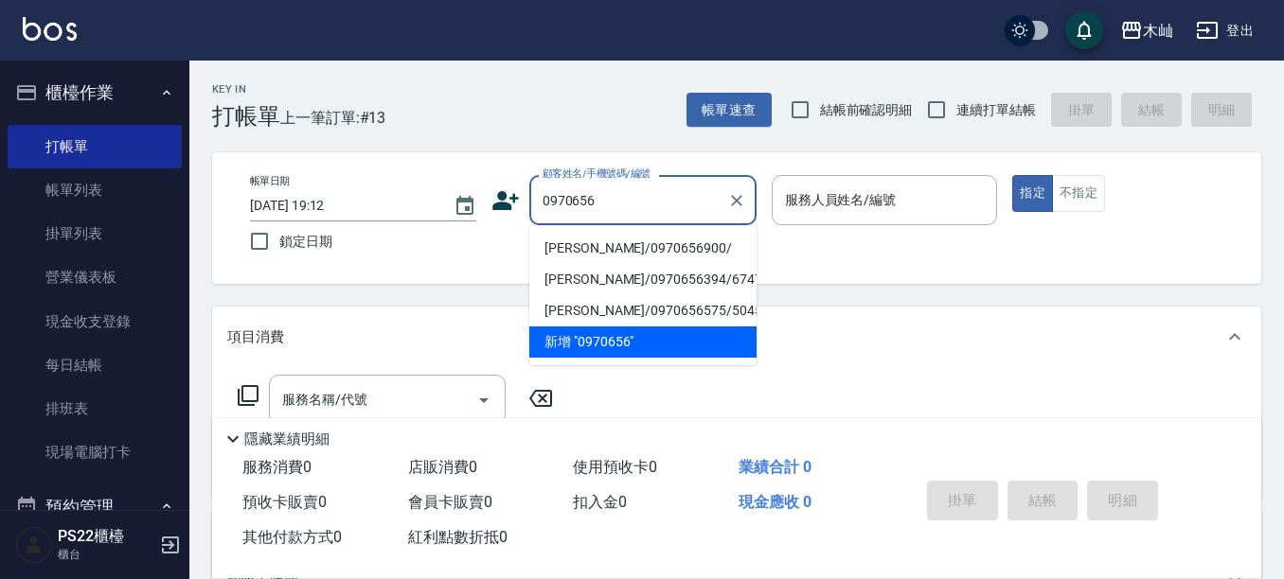
click at [579, 253] on li "[PERSON_NAME]/0970656900/" at bounding box center [642, 248] width 227 height 31
type input "[PERSON_NAME]/0970656900/"
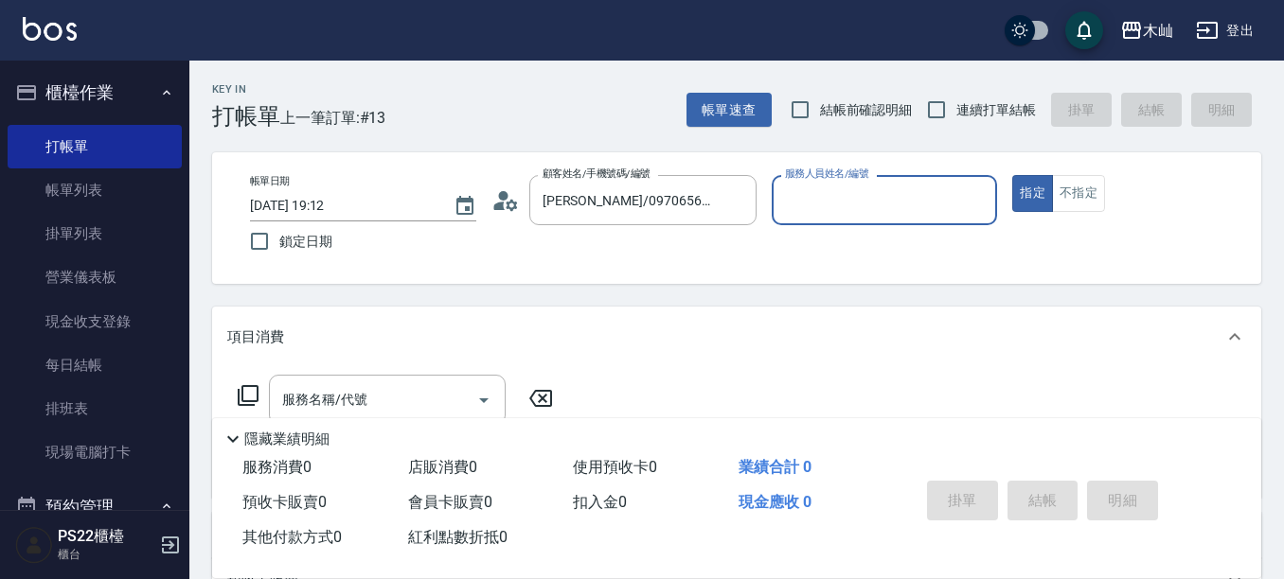
type input "雅芳-012"
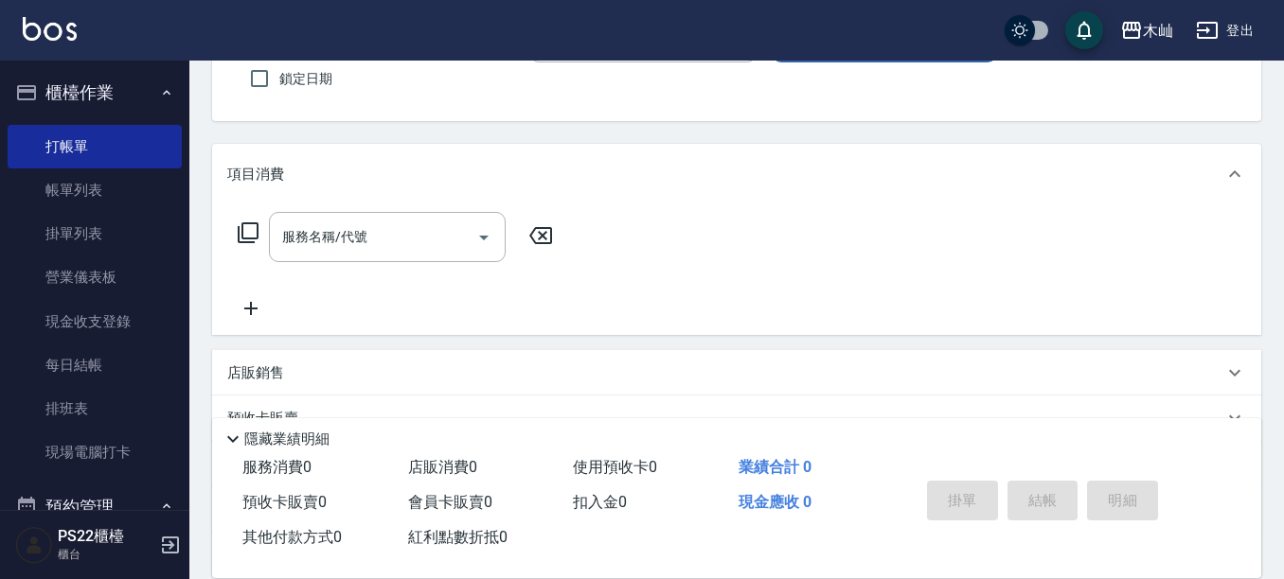
scroll to position [189, 0]
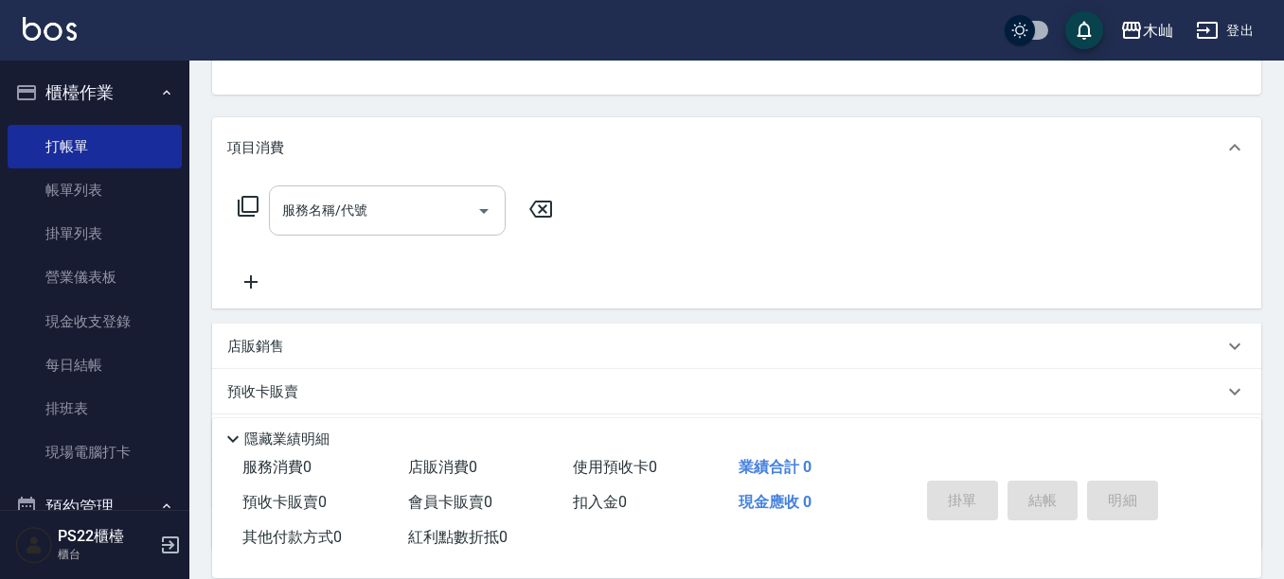
click at [365, 229] on div "服務名稱/代號" at bounding box center [387, 211] width 237 height 50
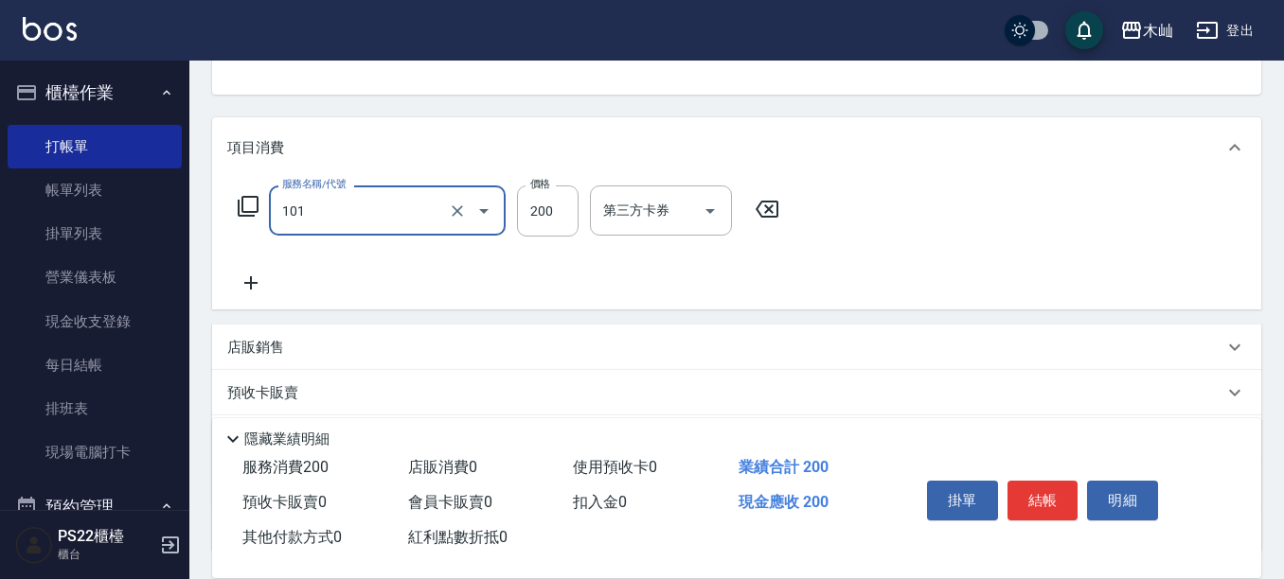
type input "洗髮(101)"
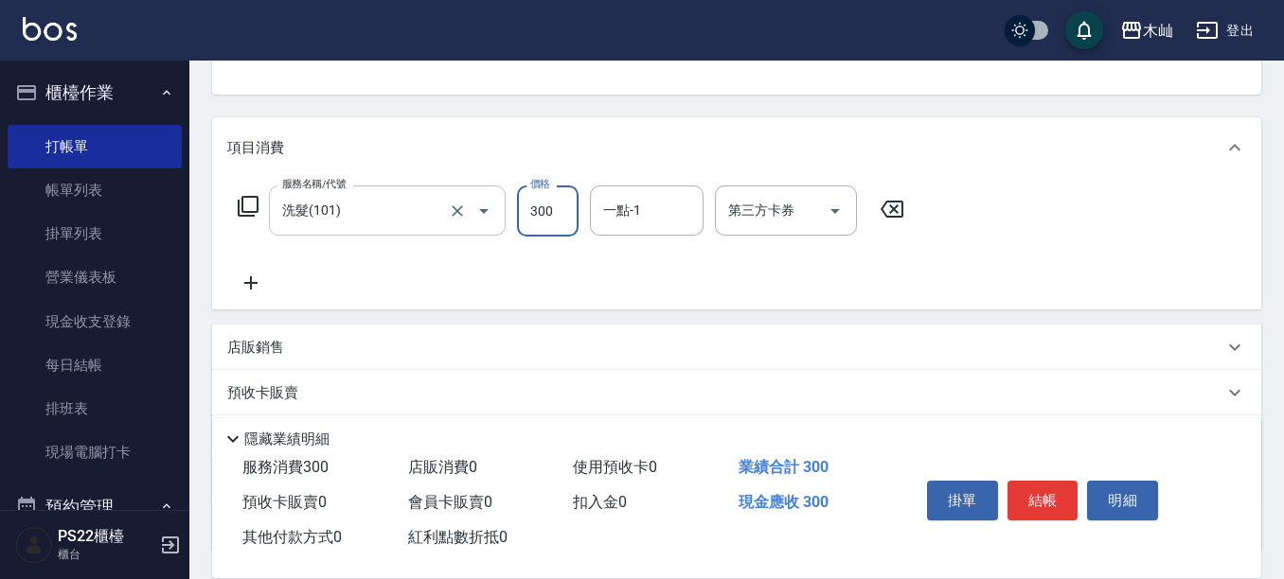
type input "300"
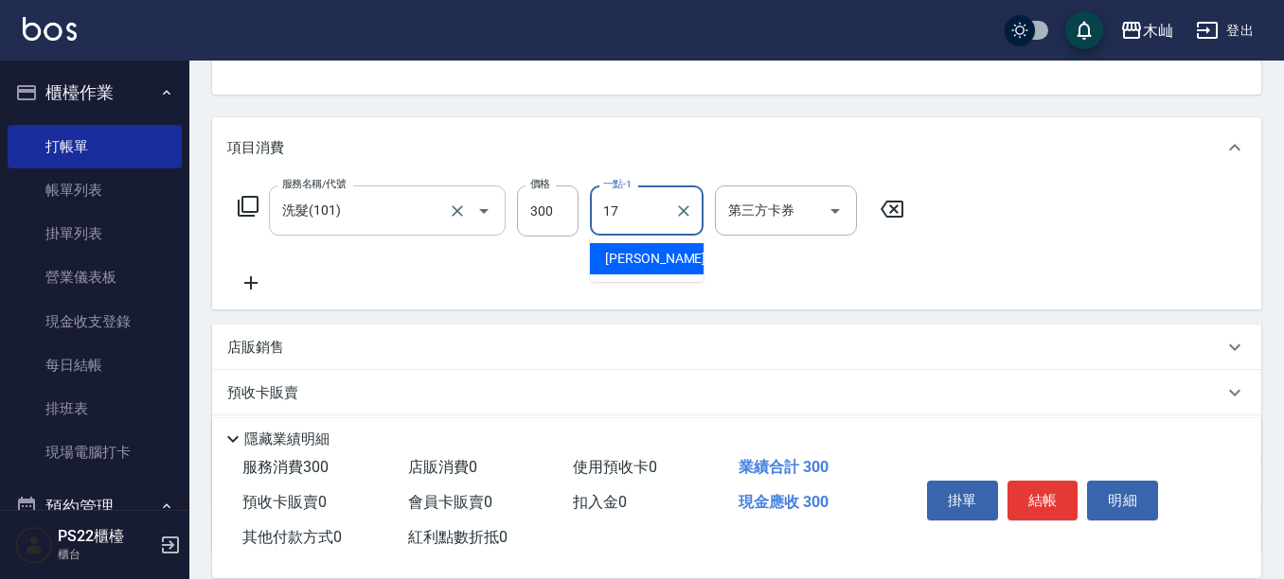
type input "[PERSON_NAME]-17"
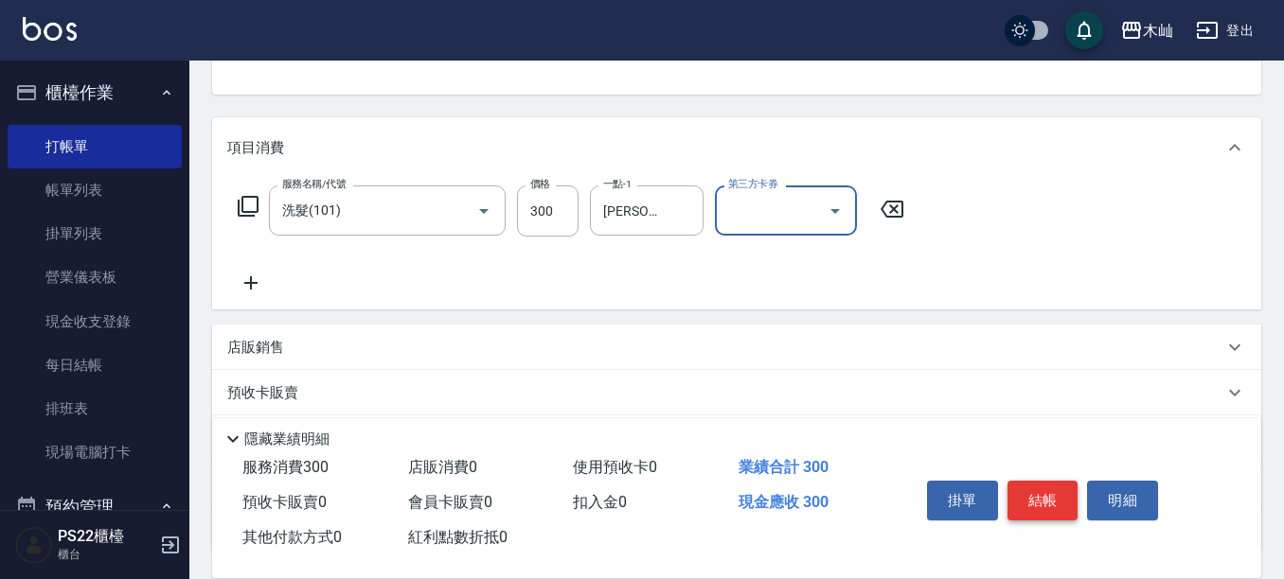
click at [1041, 486] on button "結帳" at bounding box center [1042, 501] width 71 height 40
